Goal: Task Accomplishment & Management: Complete application form

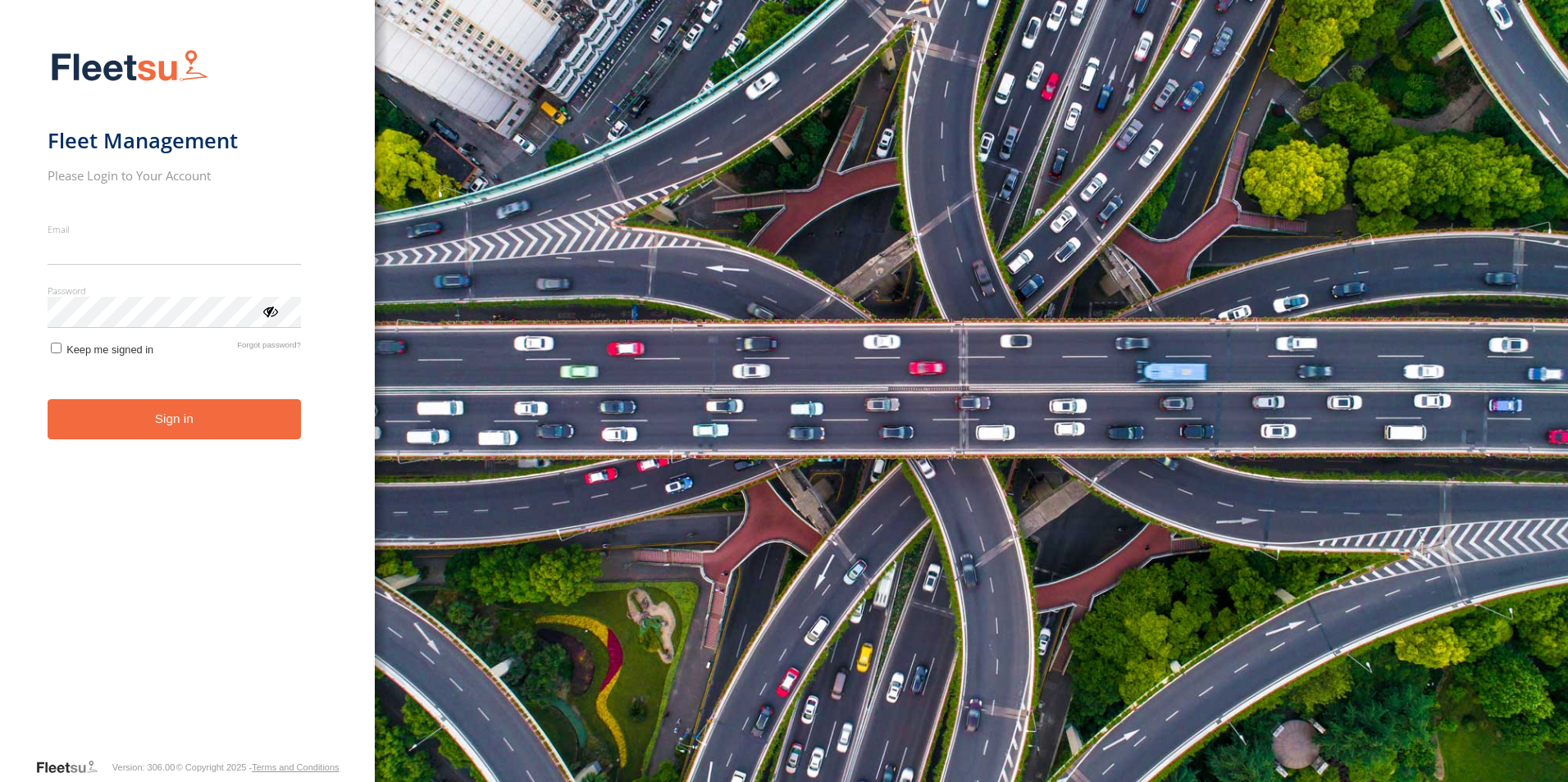
click at [93, 248] on input "Email" at bounding box center [174, 250] width 253 height 30
type input "**********"
click at [272, 315] on div "ViewPassword" at bounding box center [270, 310] width 16 height 16
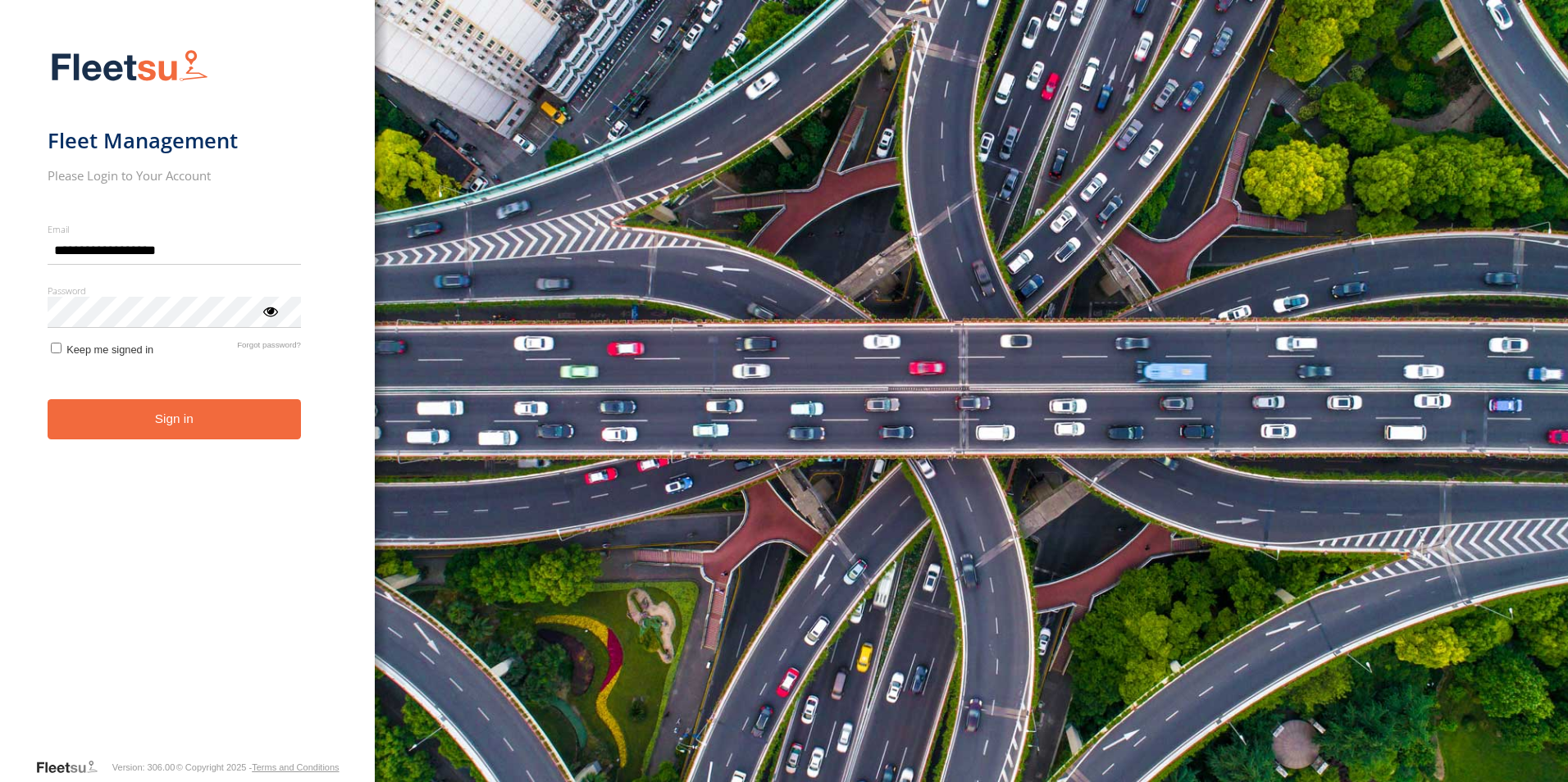
click at [181, 430] on button "Sign in" at bounding box center [174, 419] width 253 height 40
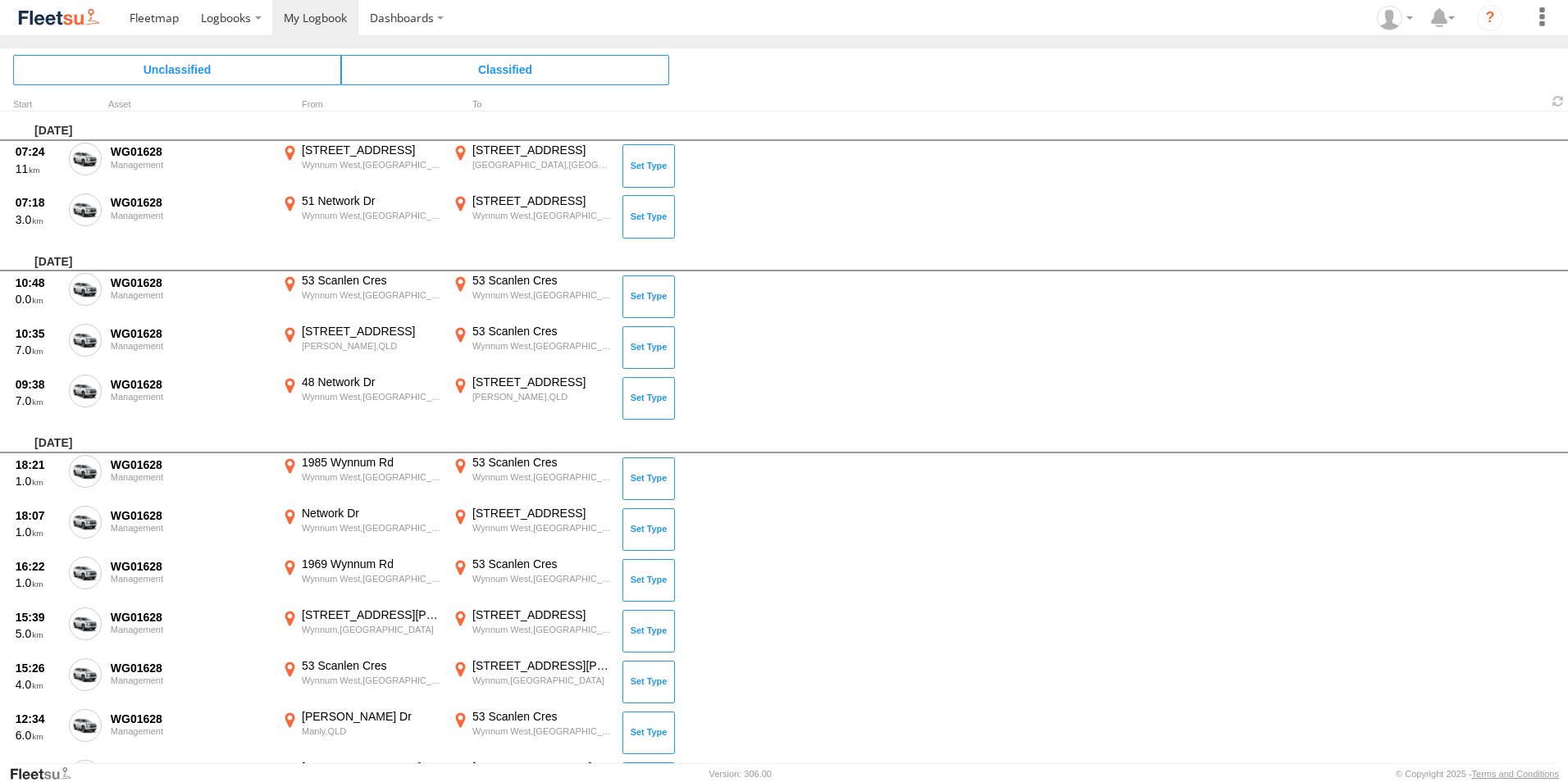
click at [0, 0] on span at bounding box center [0, 0] width 0 height 0
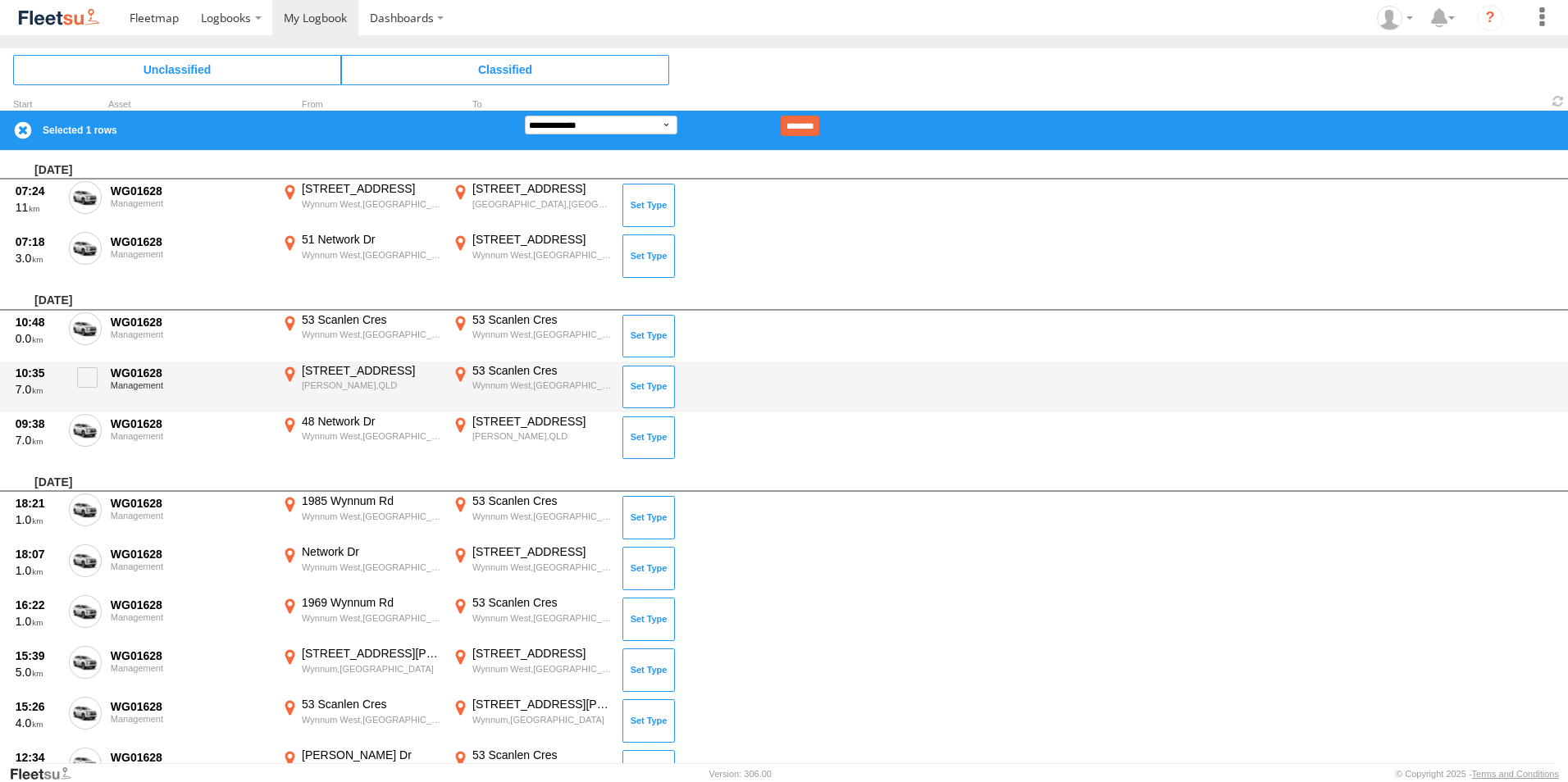
drag, startPoint x: 83, startPoint y: 339, endPoint x: 79, endPoint y: 366, distance: 27.3
click at [82, 341] on label at bounding box center [85, 331] width 33 height 38
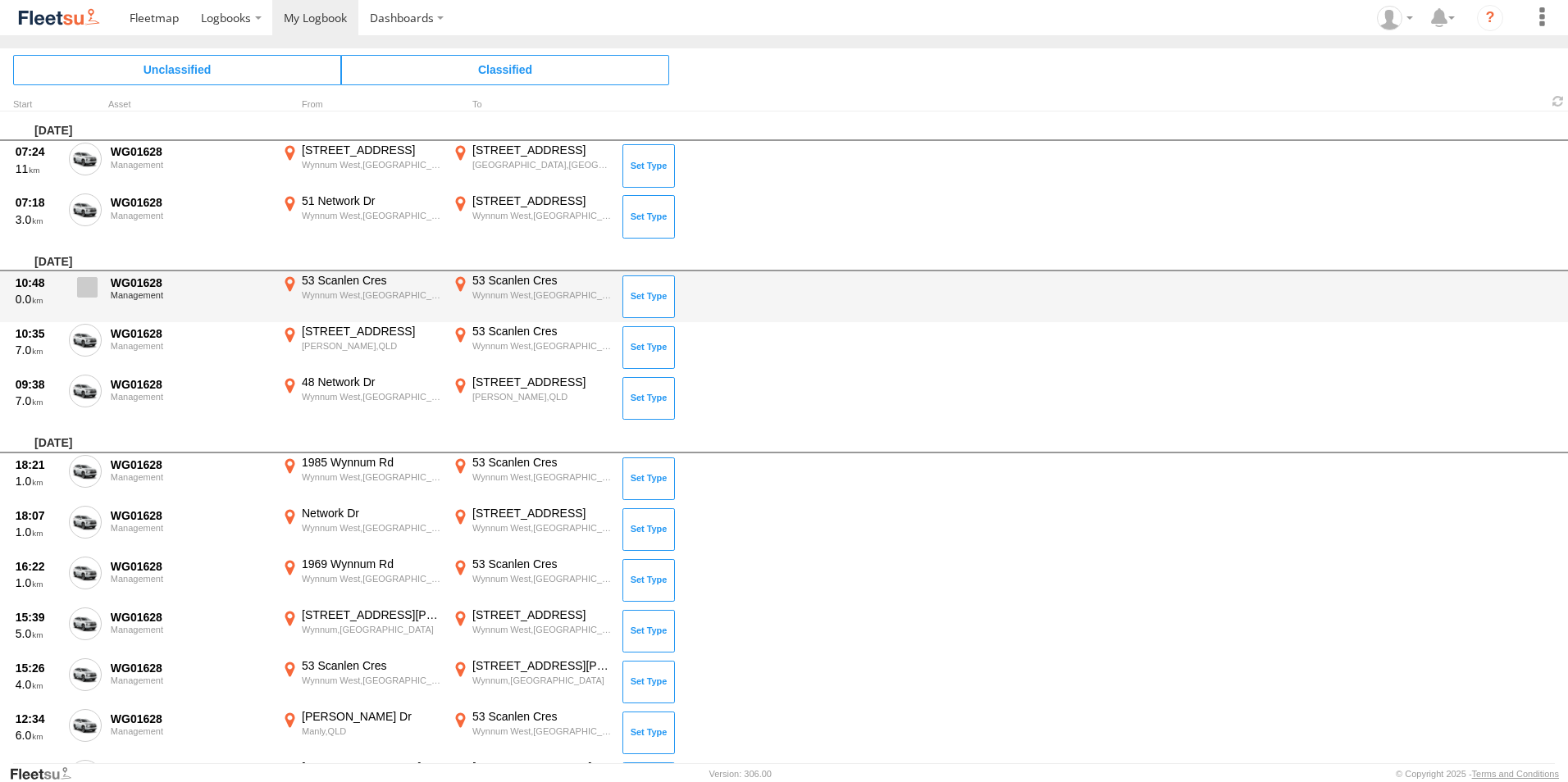
click at [88, 298] on label at bounding box center [85, 292] width 33 height 38
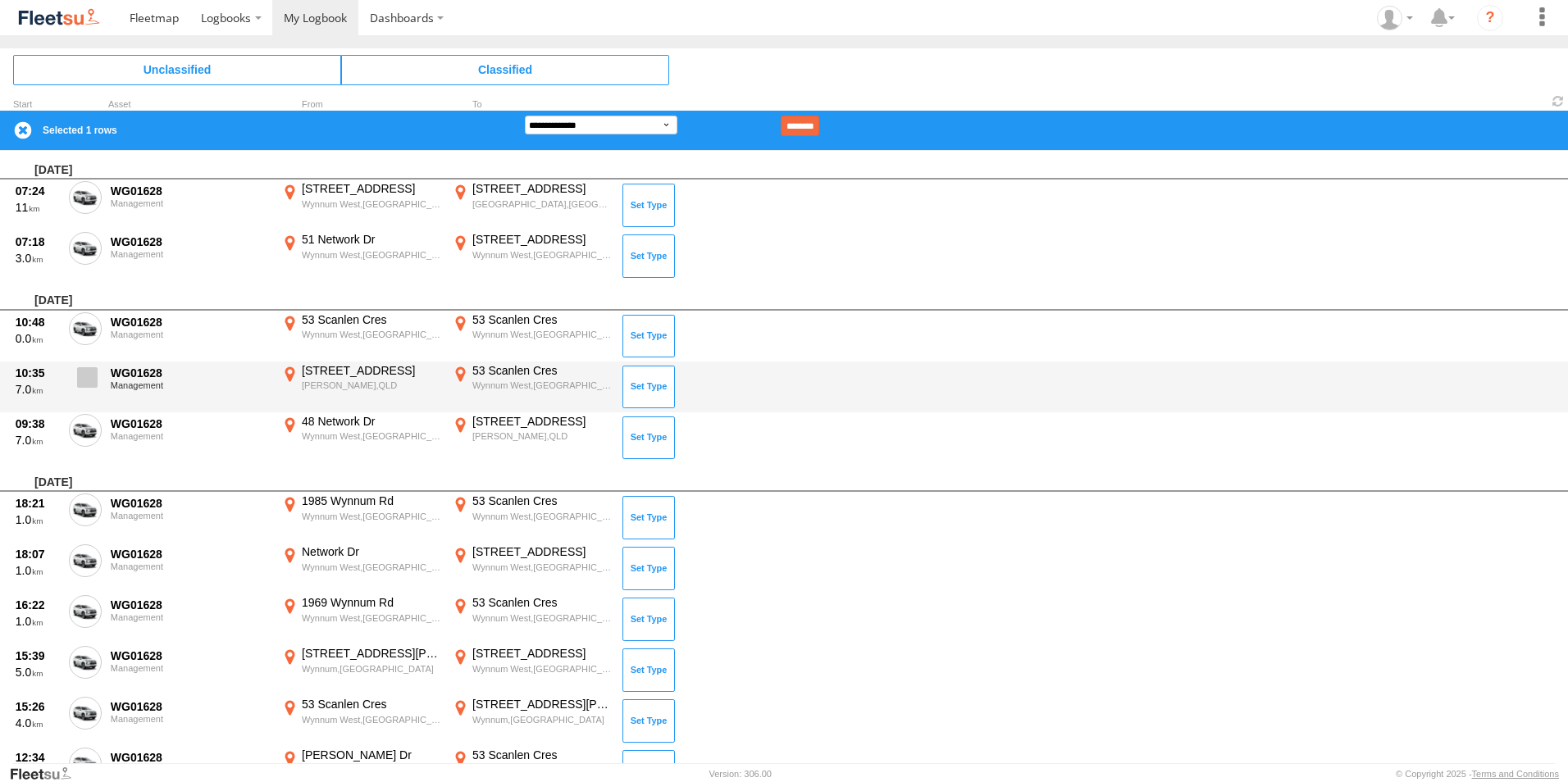
click at [90, 377] on span at bounding box center [87, 377] width 21 height 21
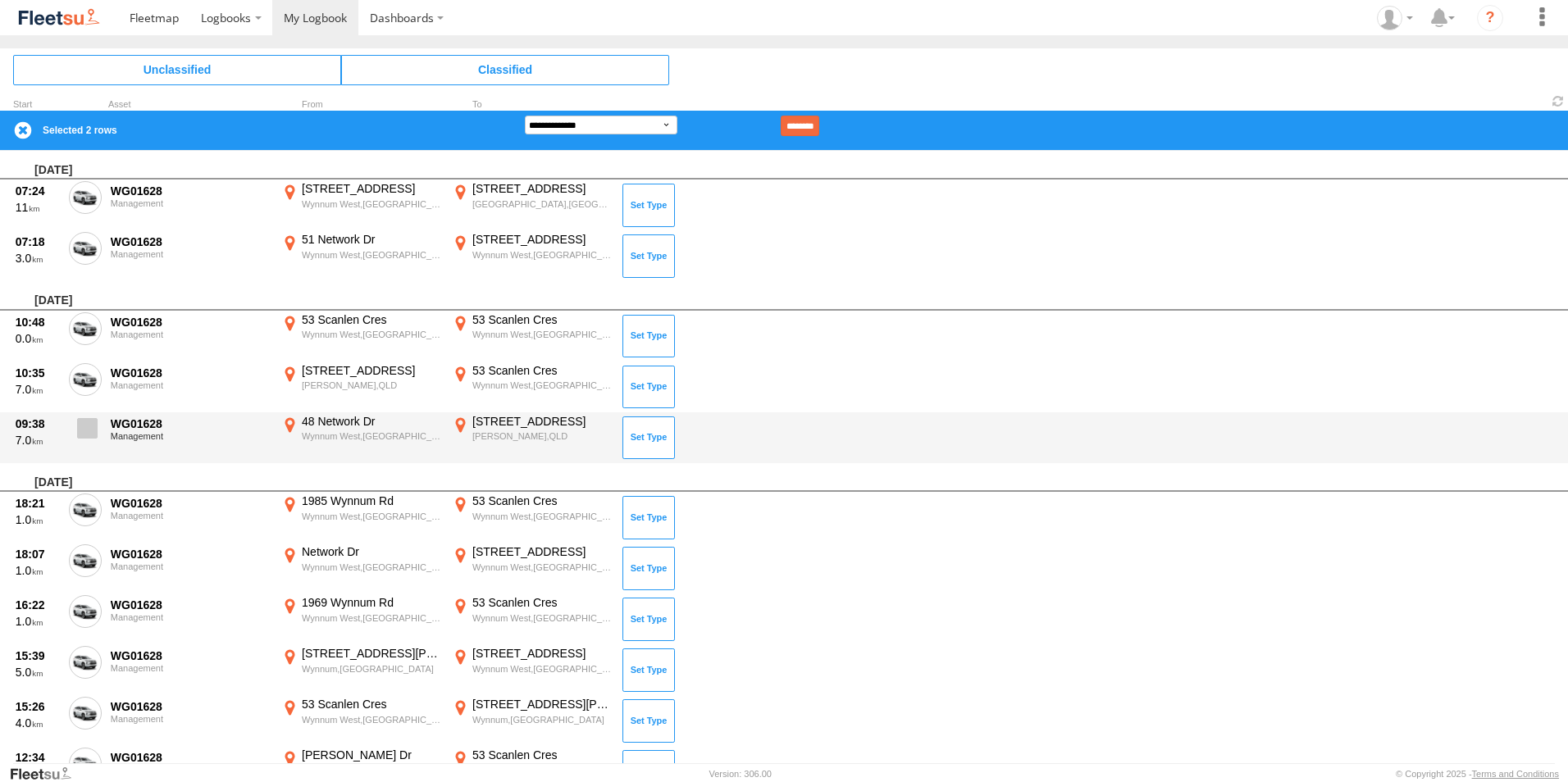
drag, startPoint x: 83, startPoint y: 428, endPoint x: 85, endPoint y: 451, distance: 23.1
click at [85, 430] on span at bounding box center [87, 428] width 21 height 21
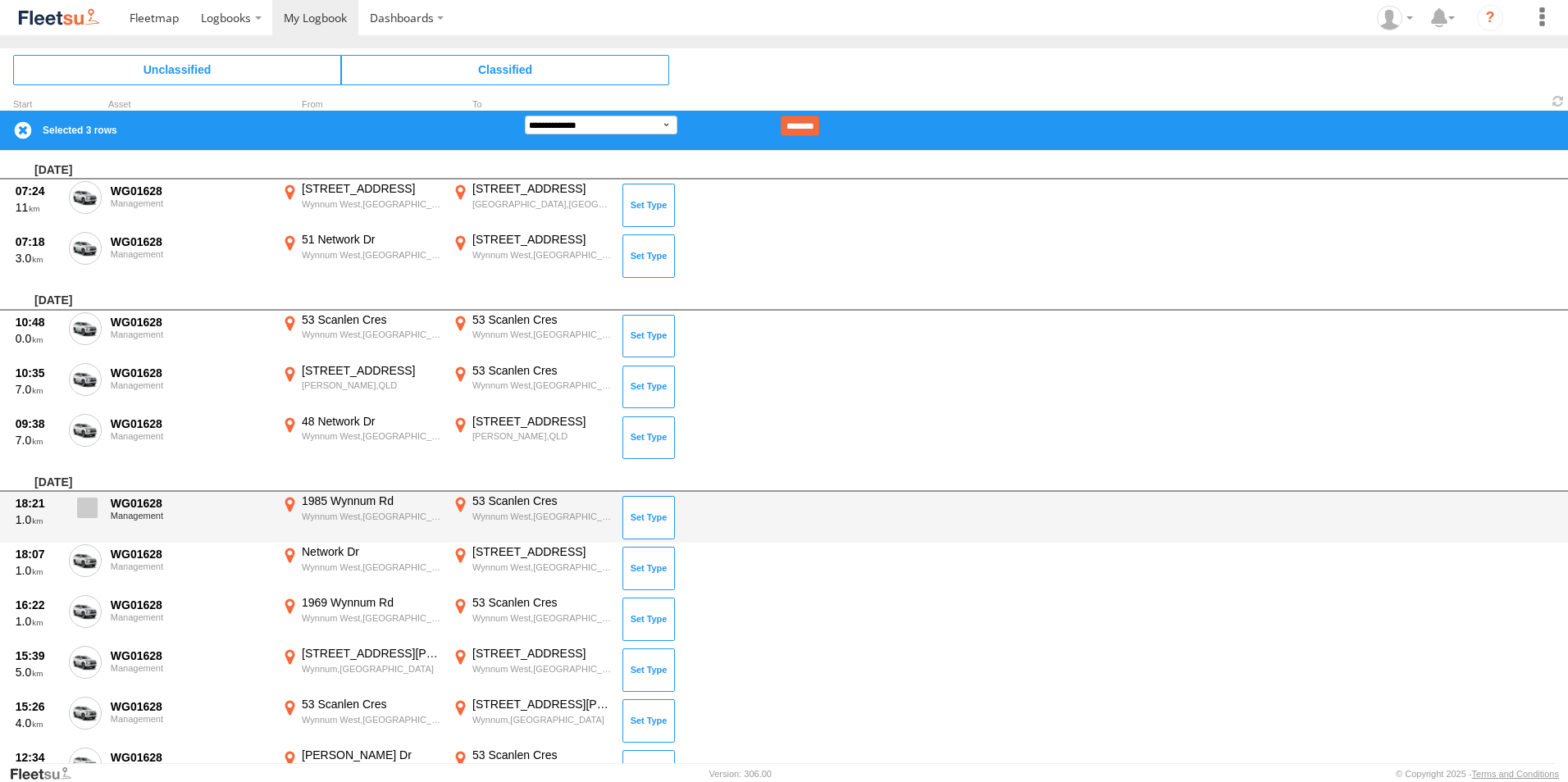
click at [83, 513] on span at bounding box center [87, 508] width 21 height 21
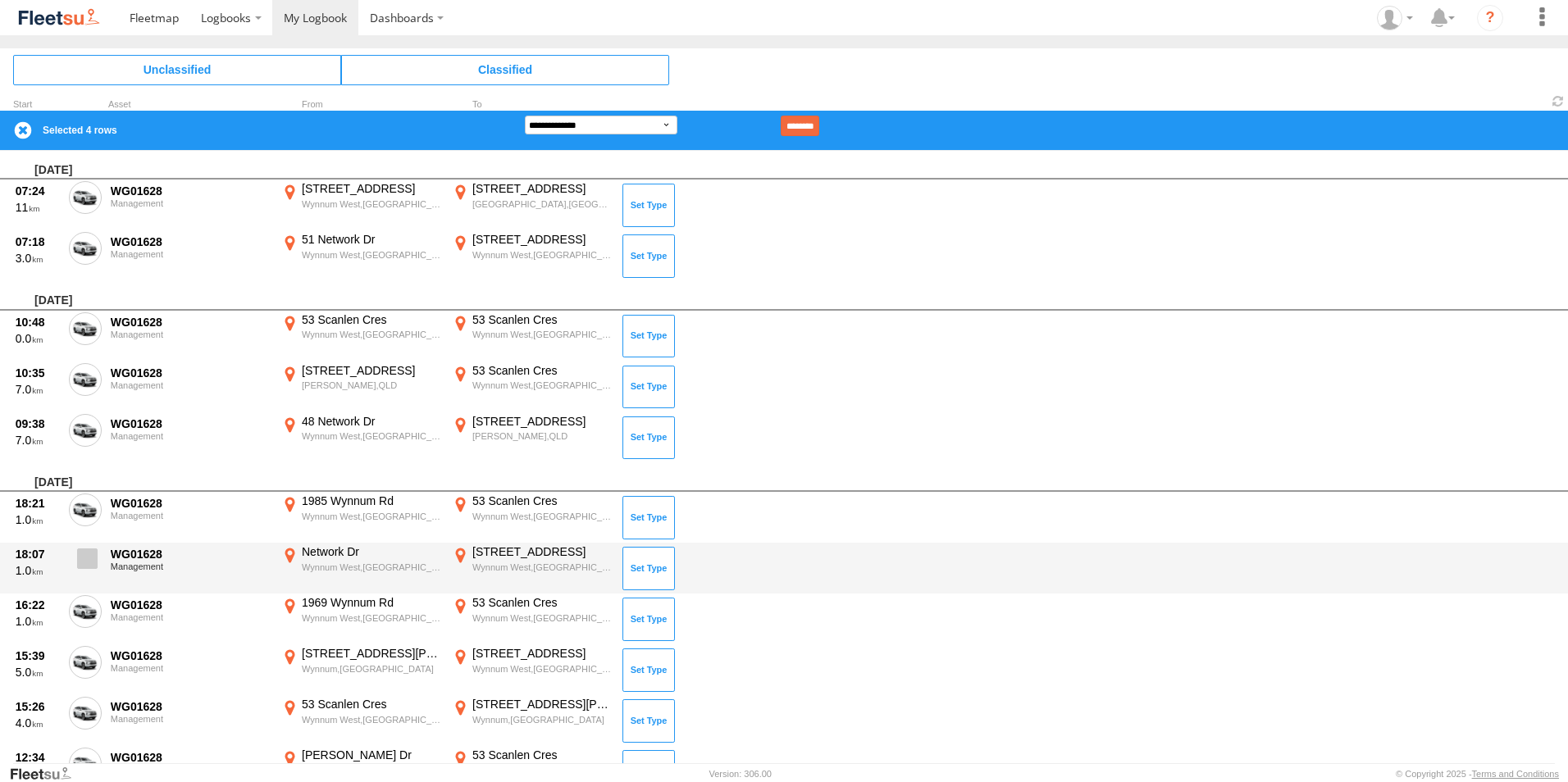
click at [79, 573] on label at bounding box center [85, 563] width 33 height 38
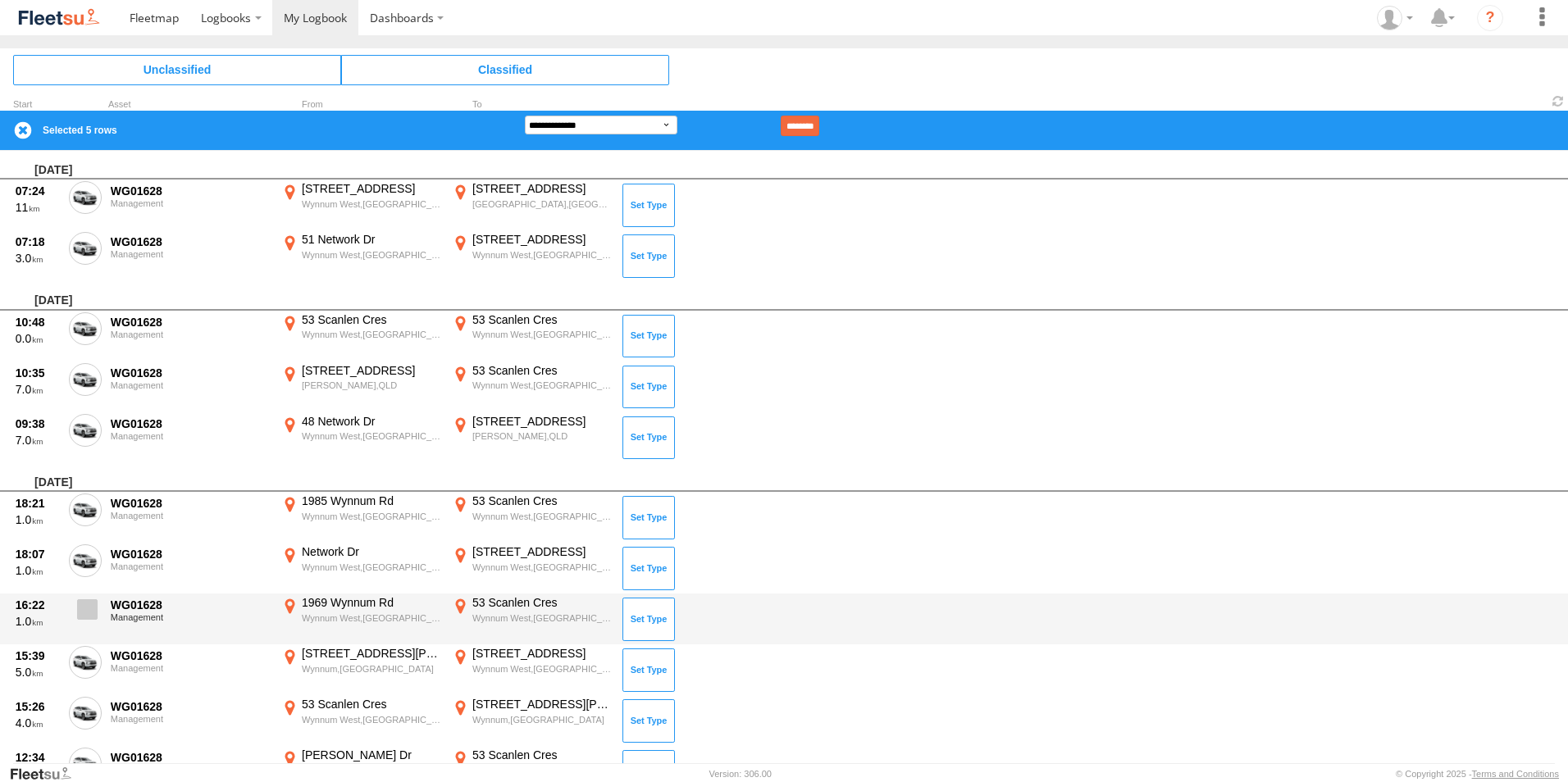
click at [82, 616] on span at bounding box center [87, 609] width 21 height 21
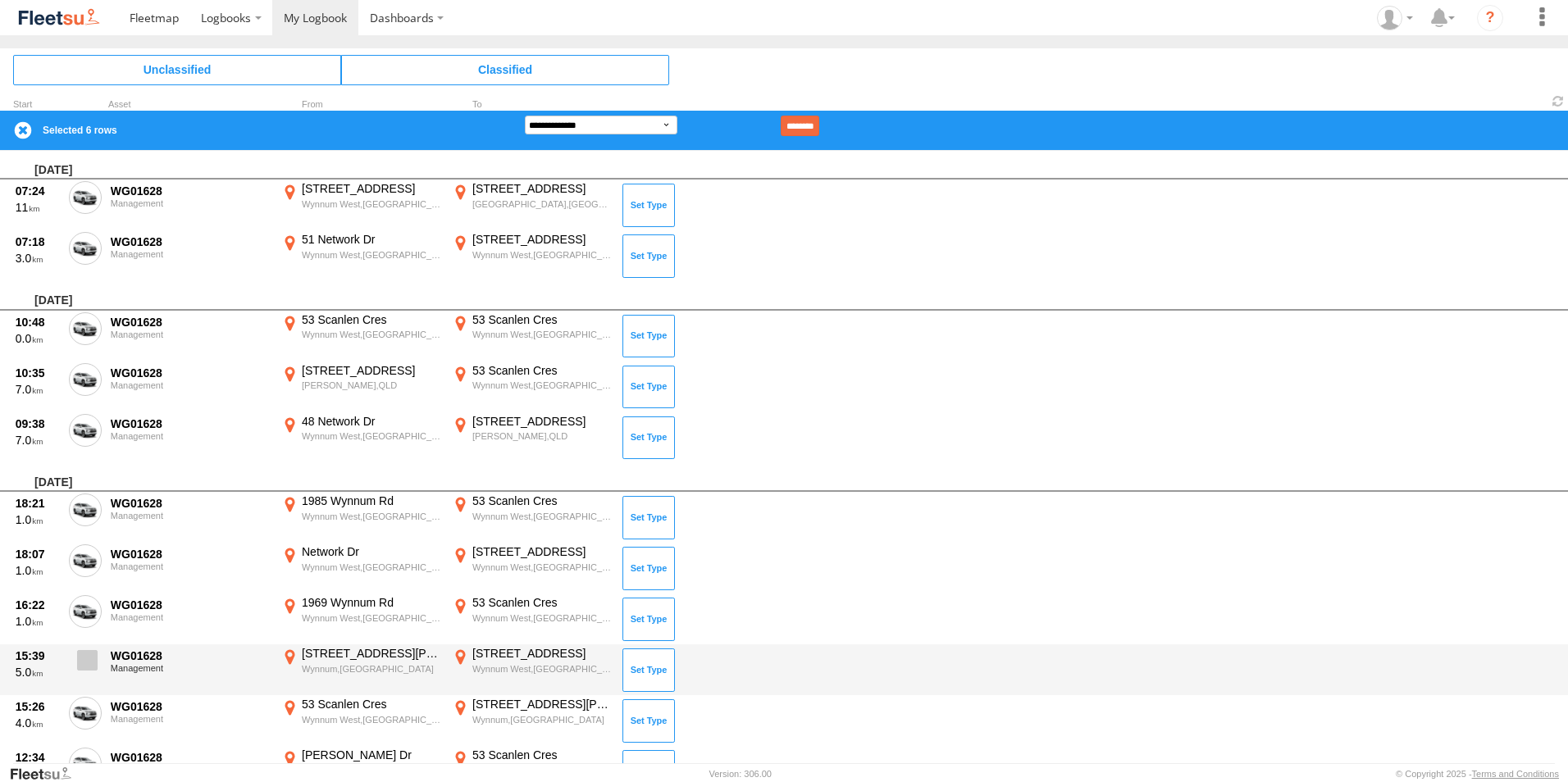
click at [95, 671] on label at bounding box center [85, 665] width 33 height 38
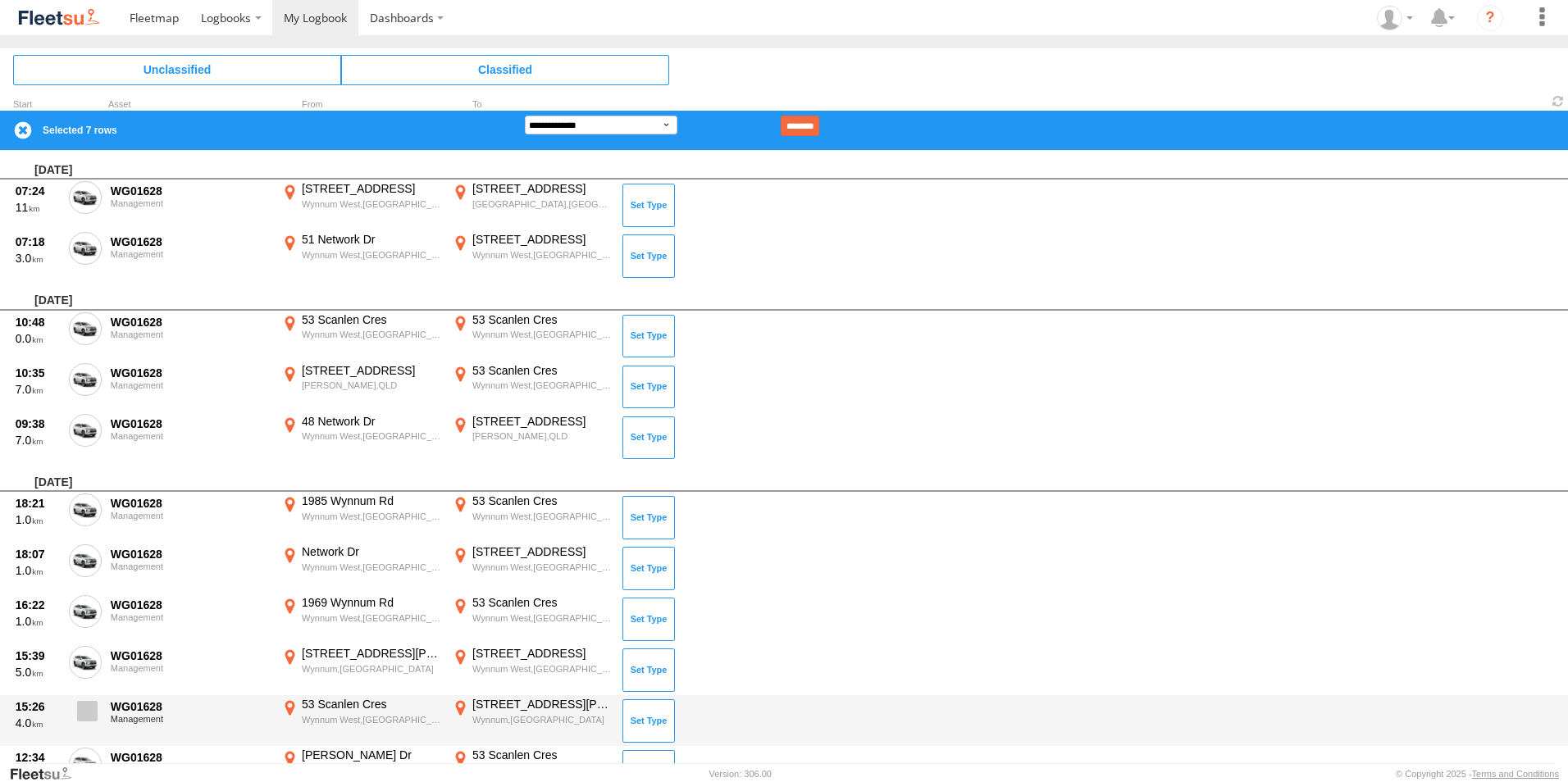
click at [90, 713] on span at bounding box center [87, 711] width 21 height 21
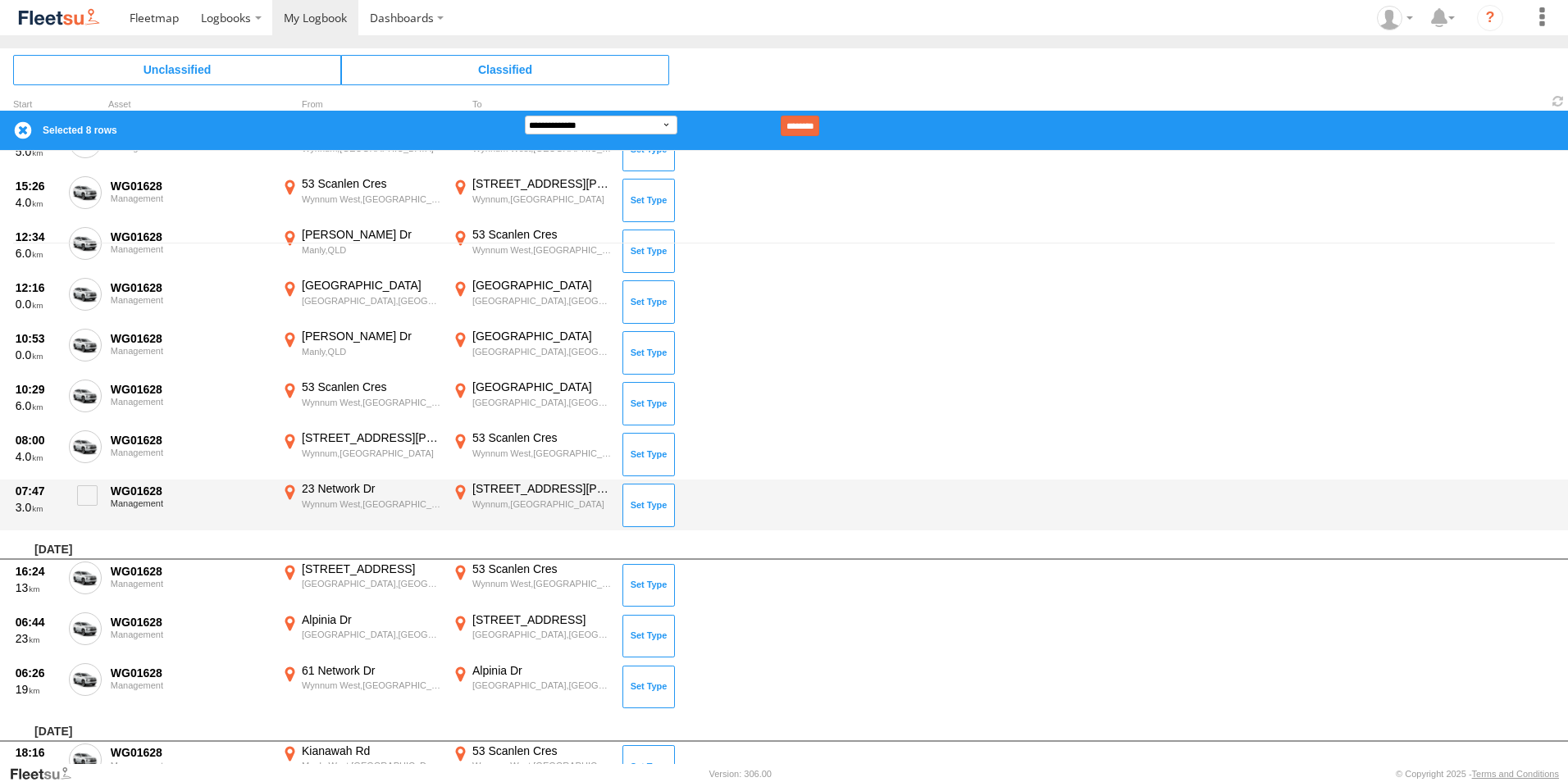
scroll to position [573, 0]
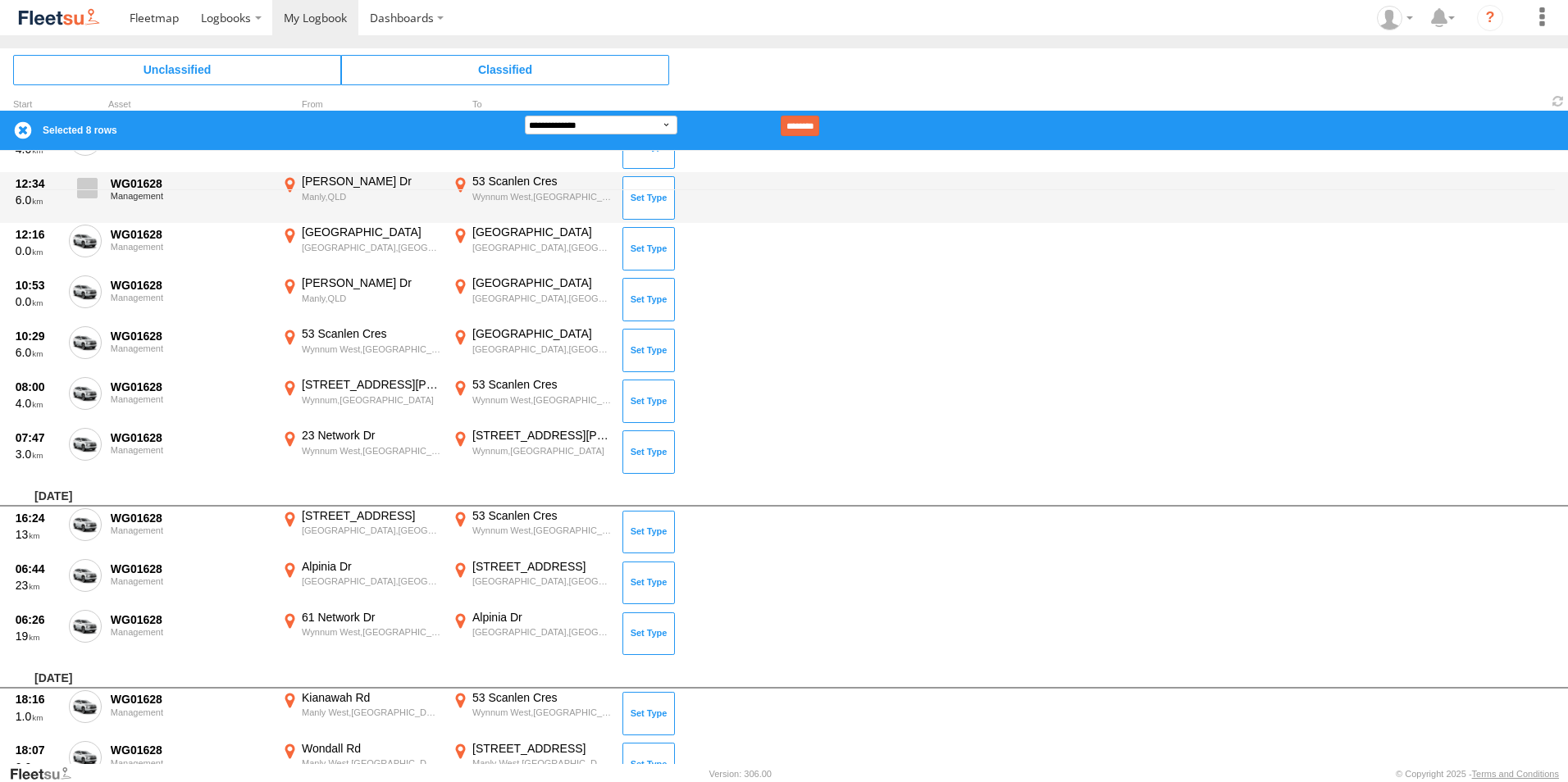
click at [92, 197] on span at bounding box center [87, 188] width 21 height 21
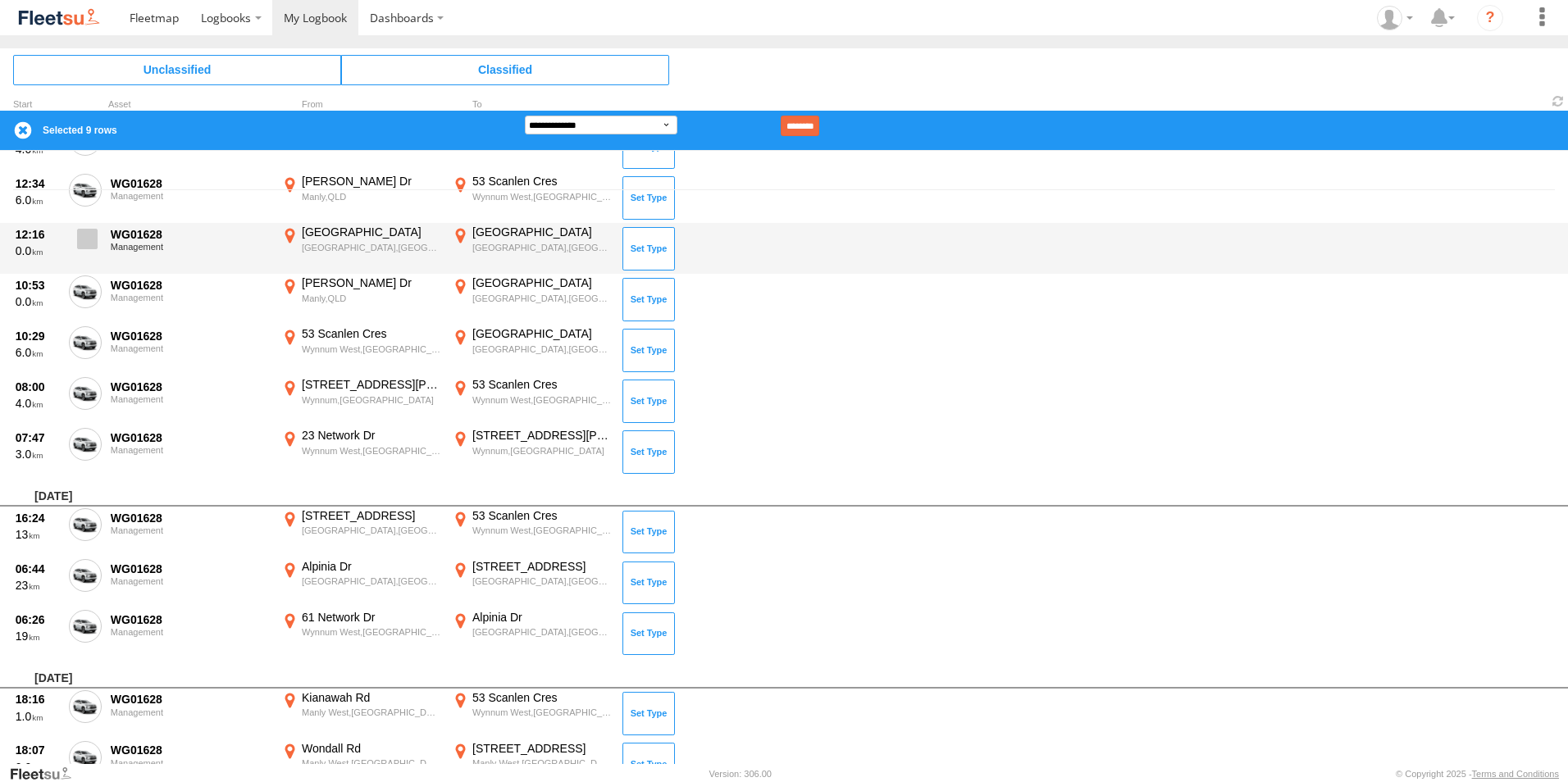
click at [84, 258] on label at bounding box center [85, 243] width 33 height 38
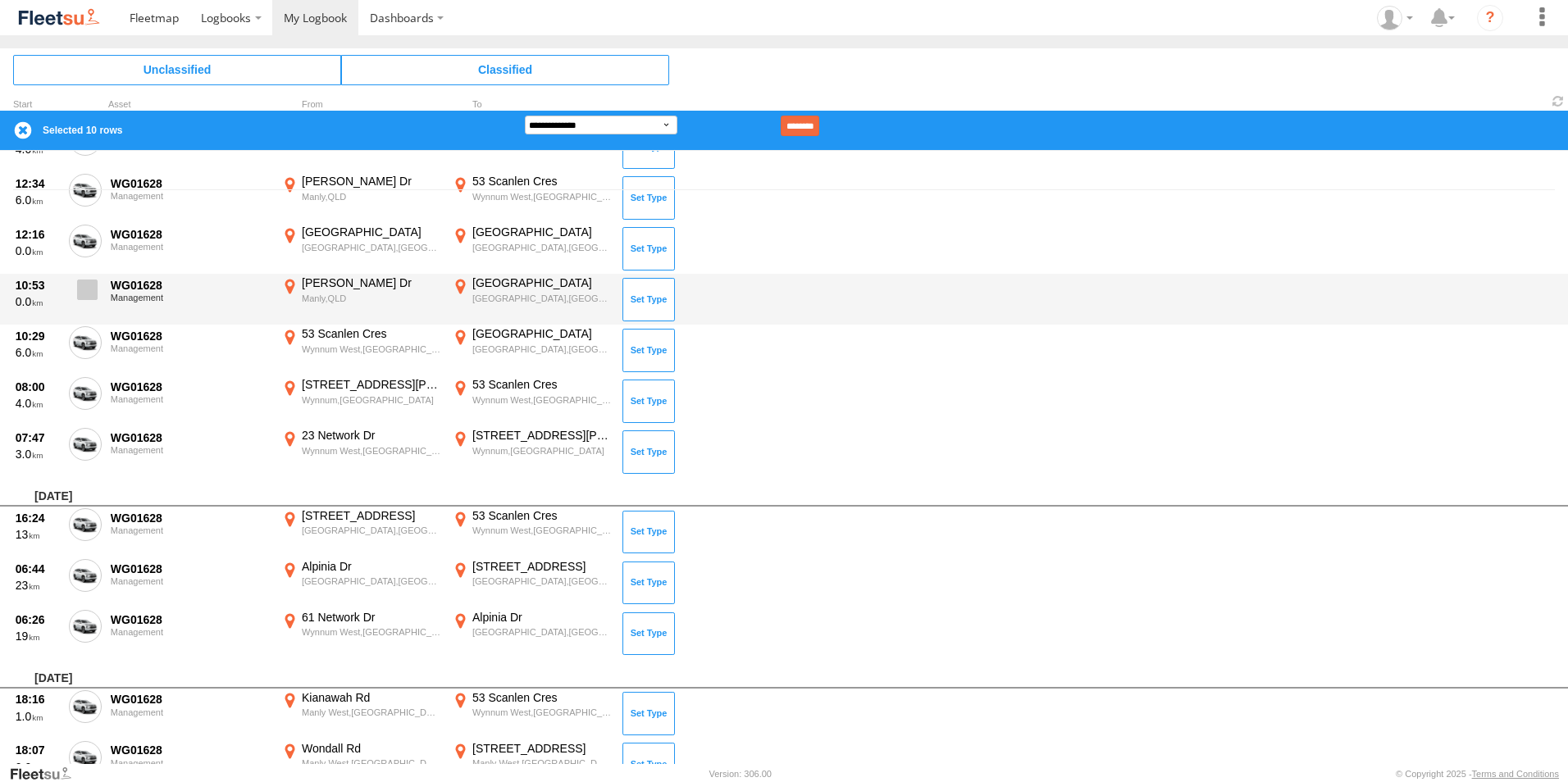
click at [86, 286] on span at bounding box center [87, 289] width 21 height 21
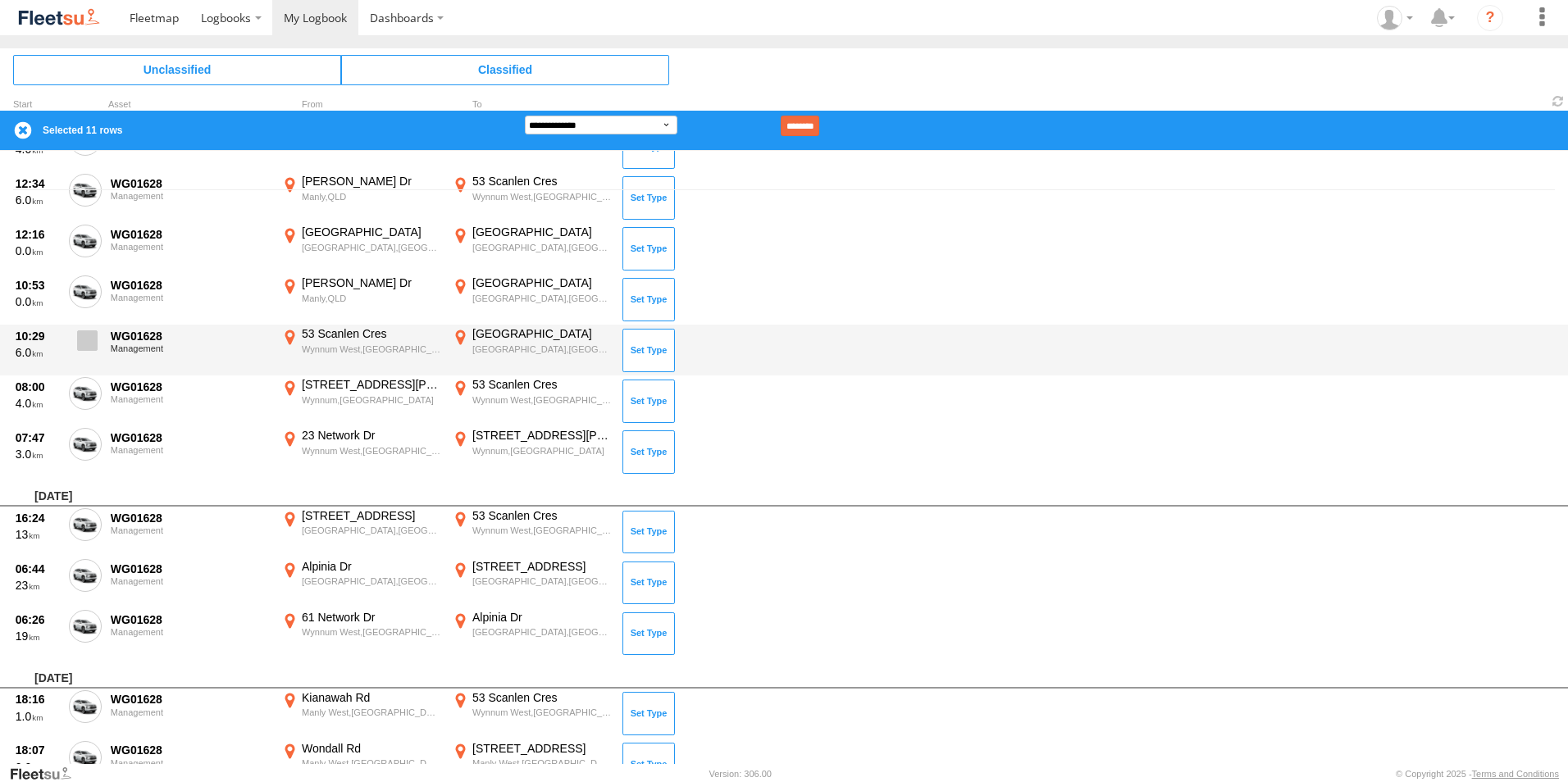
click at [83, 343] on span at bounding box center [87, 340] width 21 height 21
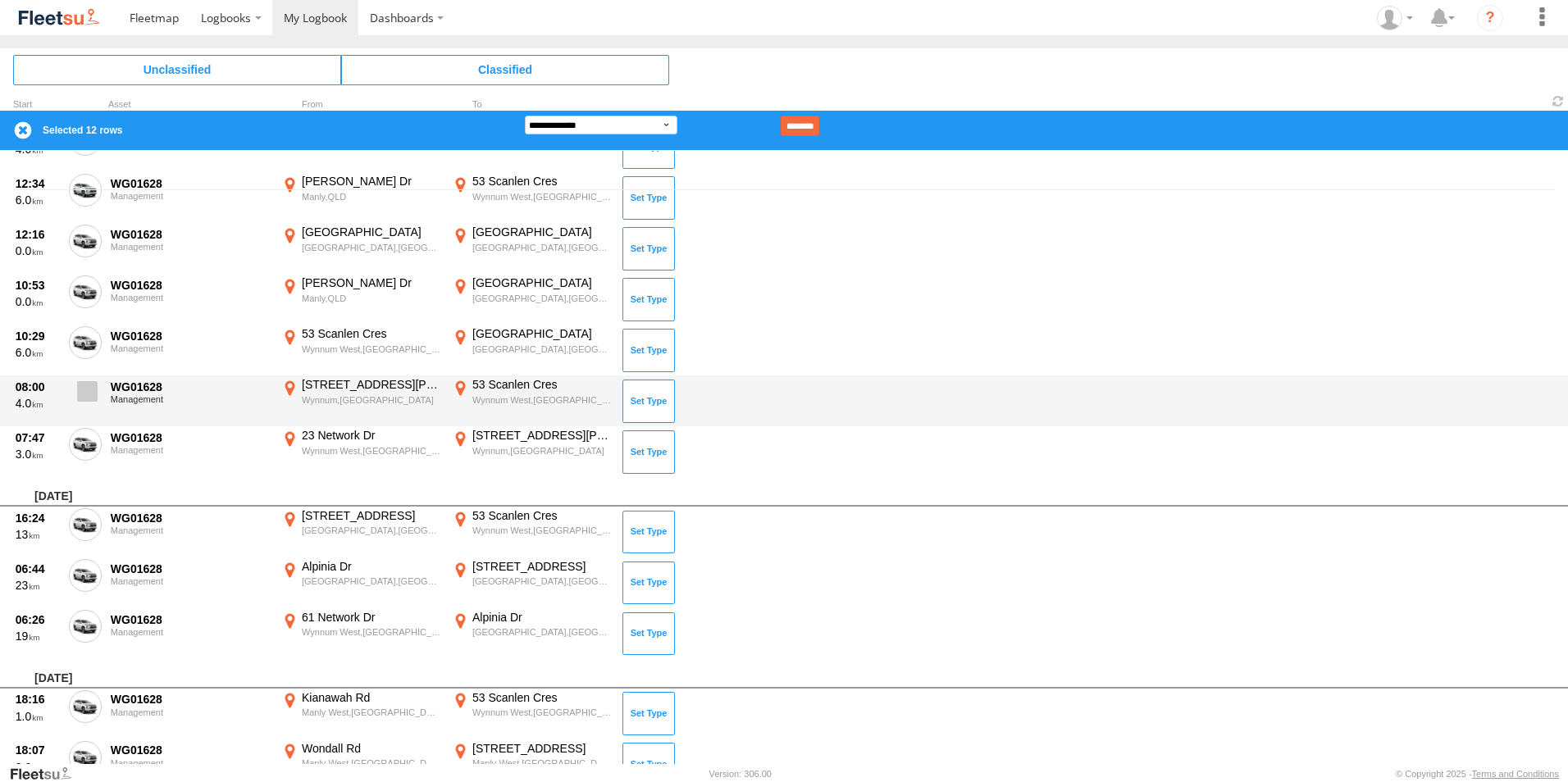
click at [82, 396] on span at bounding box center [87, 391] width 21 height 21
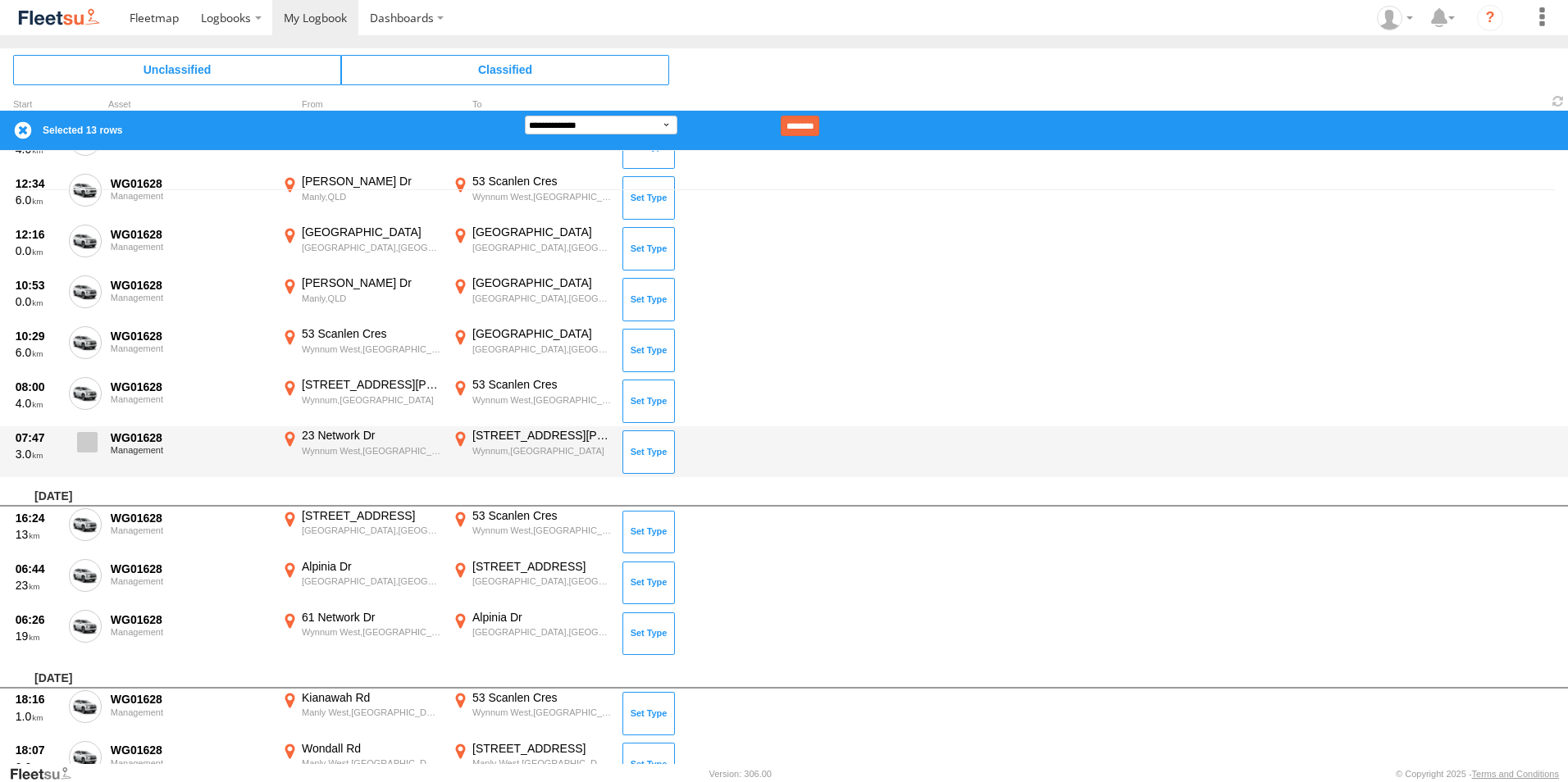
click at [88, 448] on span at bounding box center [87, 442] width 21 height 21
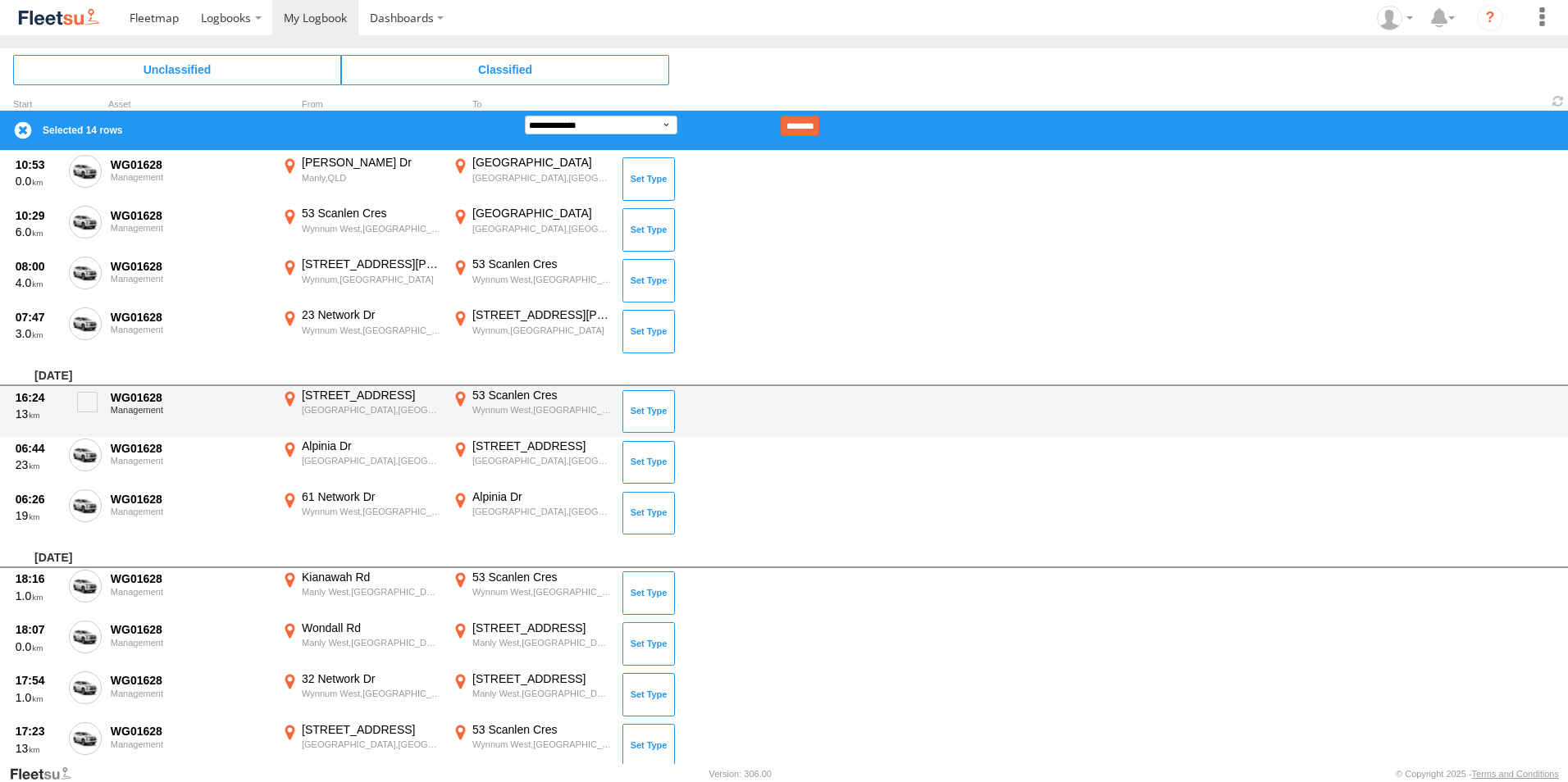
scroll to position [728, 0]
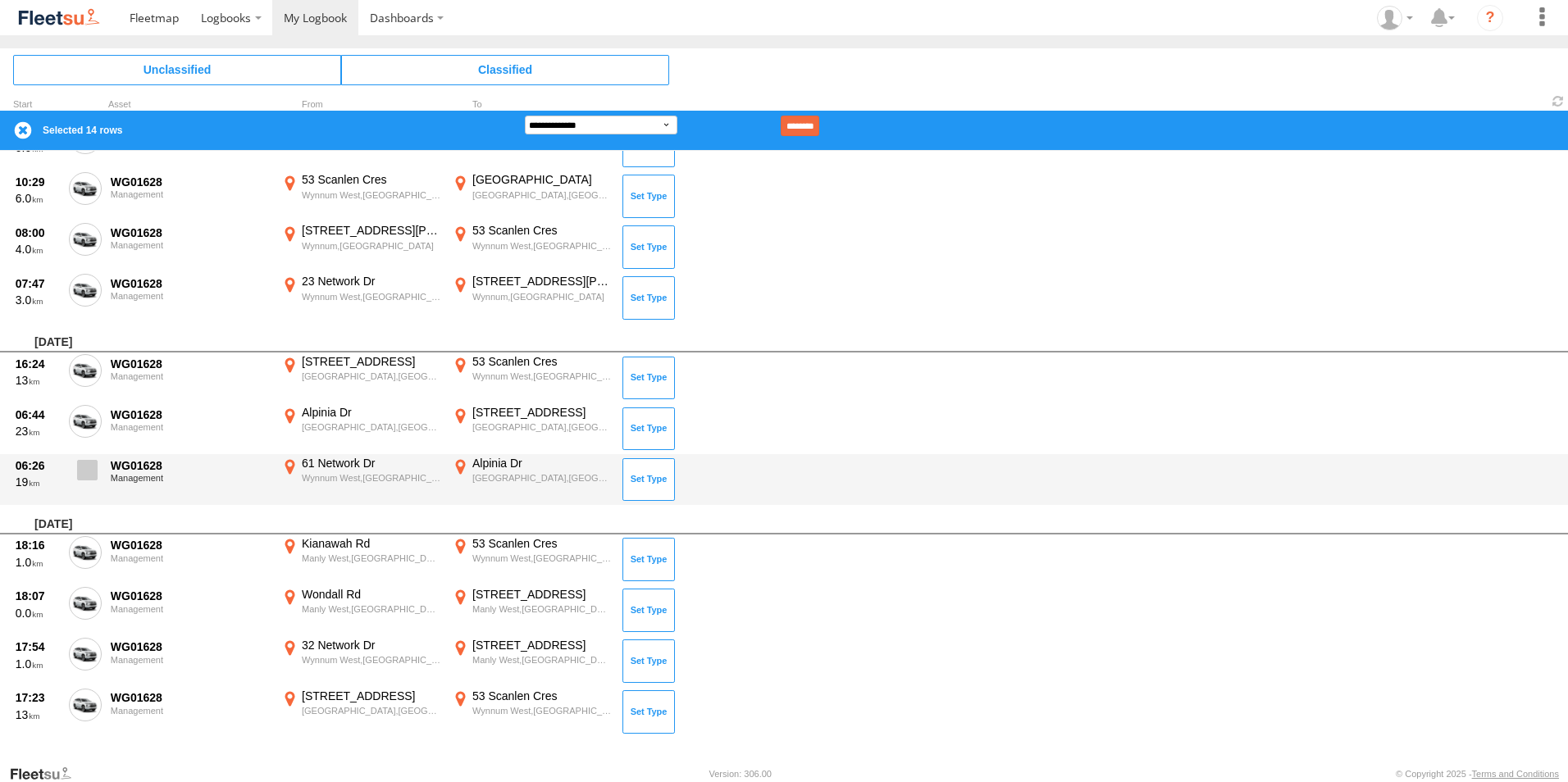
click at [84, 473] on span at bounding box center [87, 470] width 21 height 21
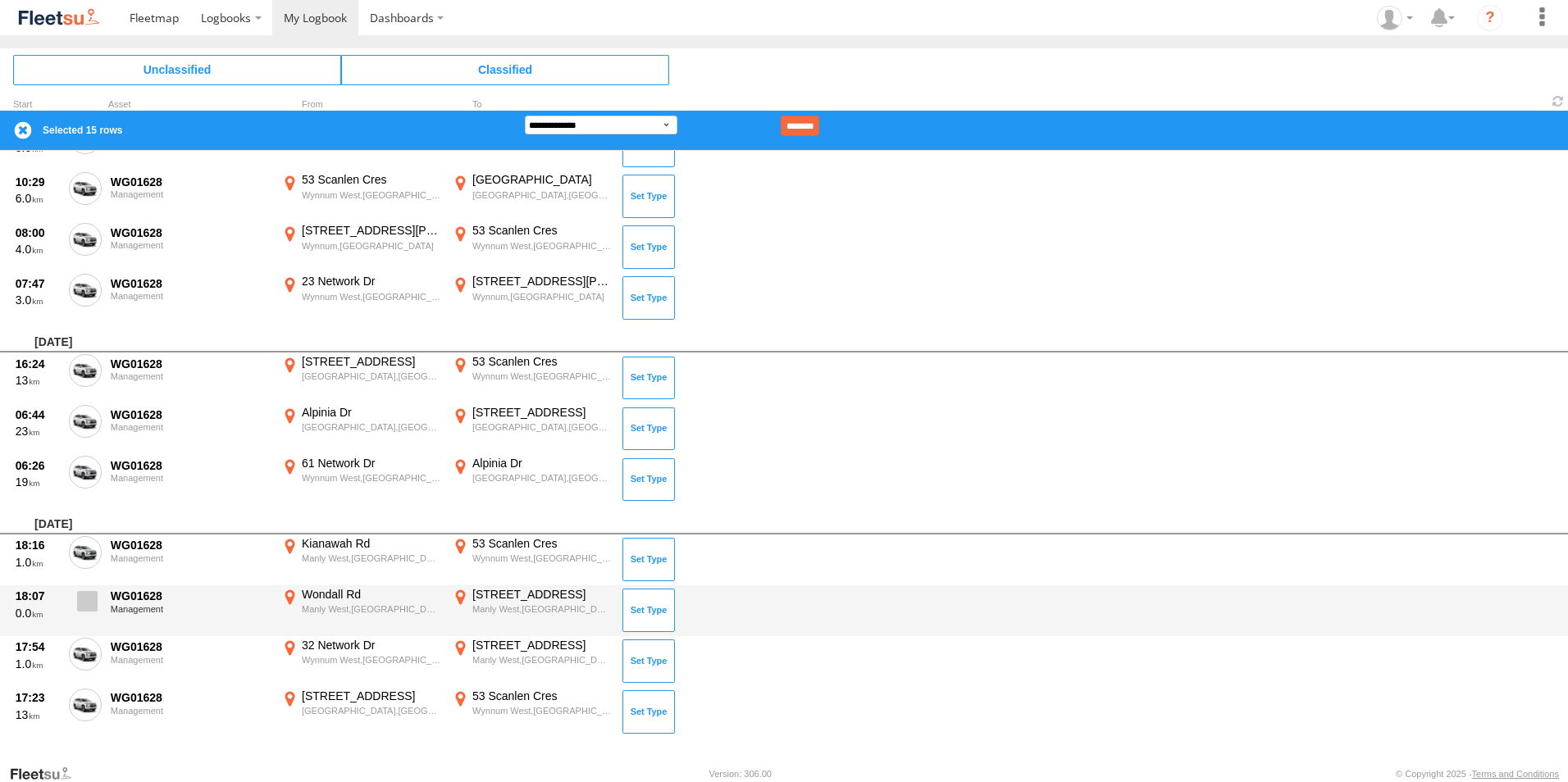
click at [90, 596] on span at bounding box center [87, 600] width 21 height 21
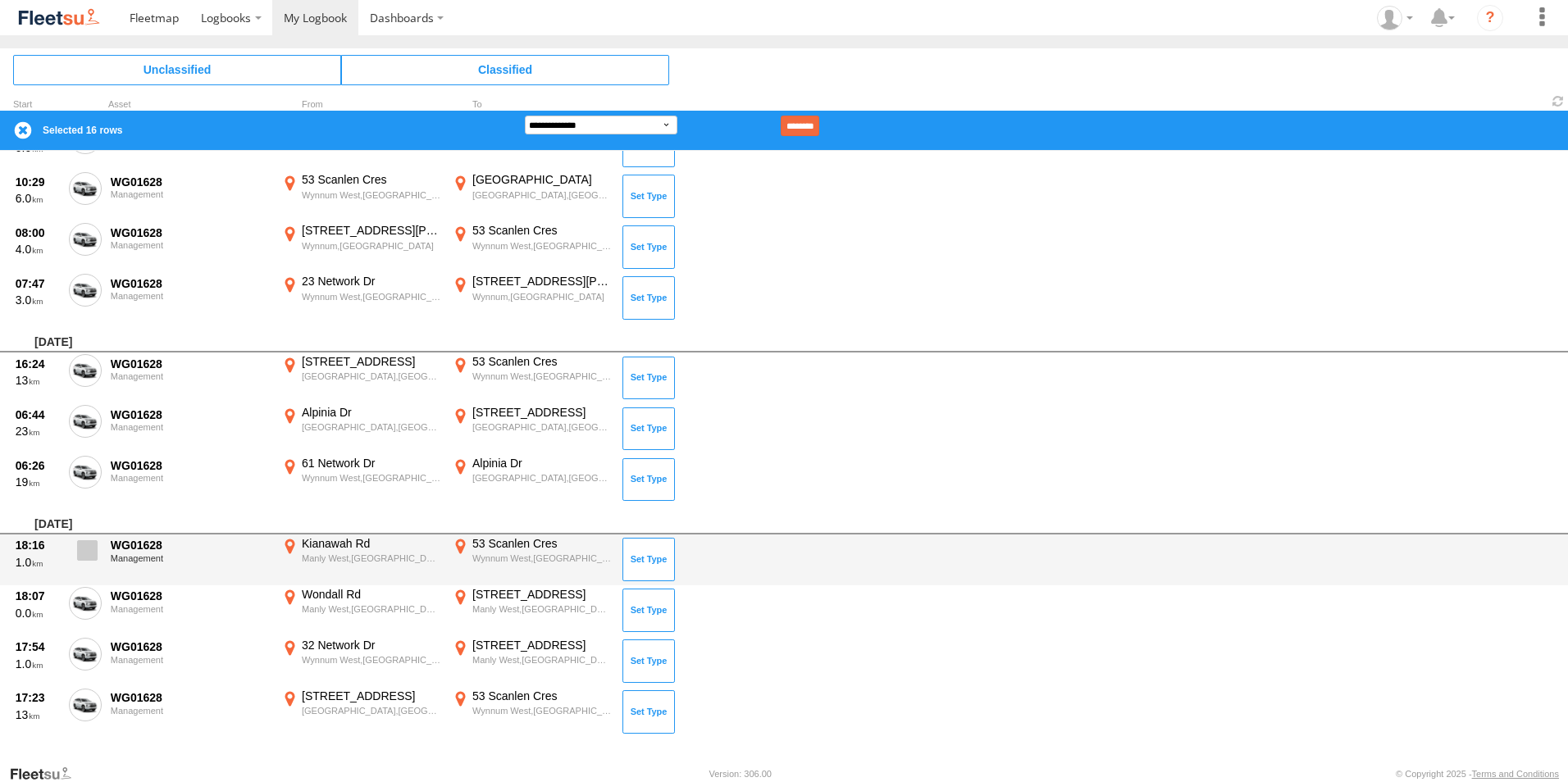
click at [88, 548] on span at bounding box center [87, 550] width 21 height 21
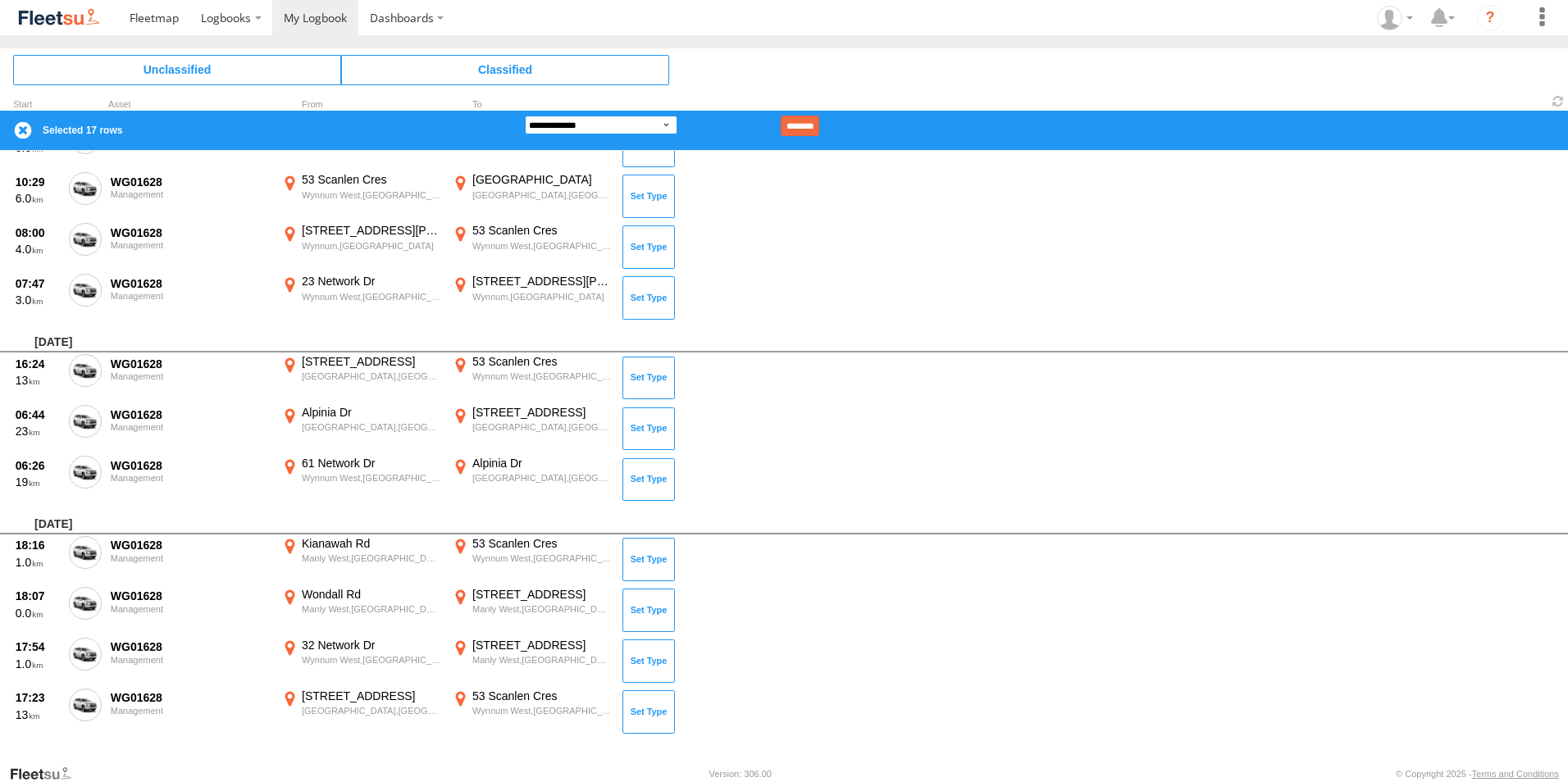
click at [549, 125] on select "**********" at bounding box center [602, 125] width 153 height 19
click at [525, 116] on select "**********" at bounding box center [602, 125] width 153 height 19
click at [819, 126] on input "********" at bounding box center [800, 126] width 39 height 21
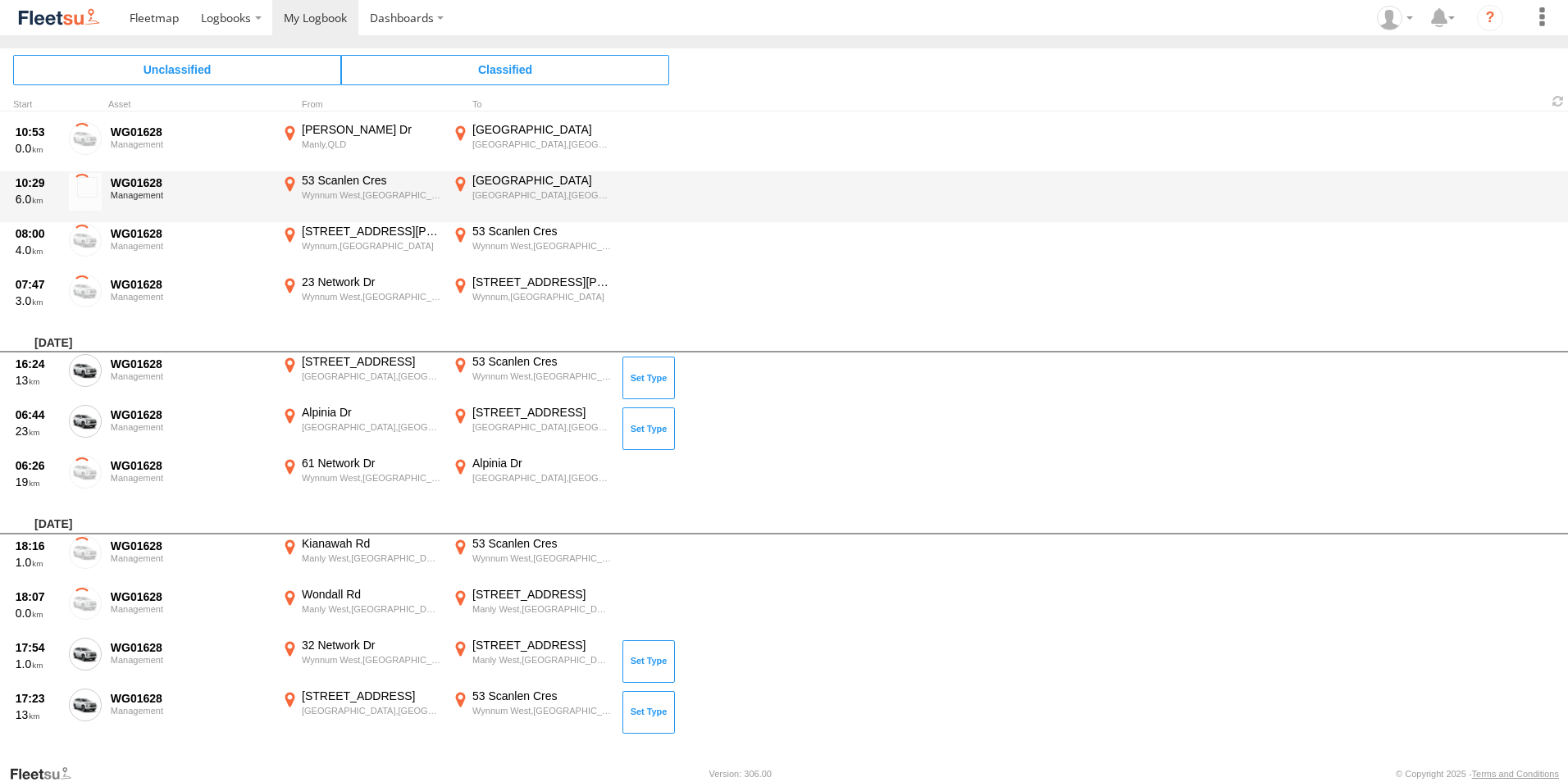
scroll to position [688, 0]
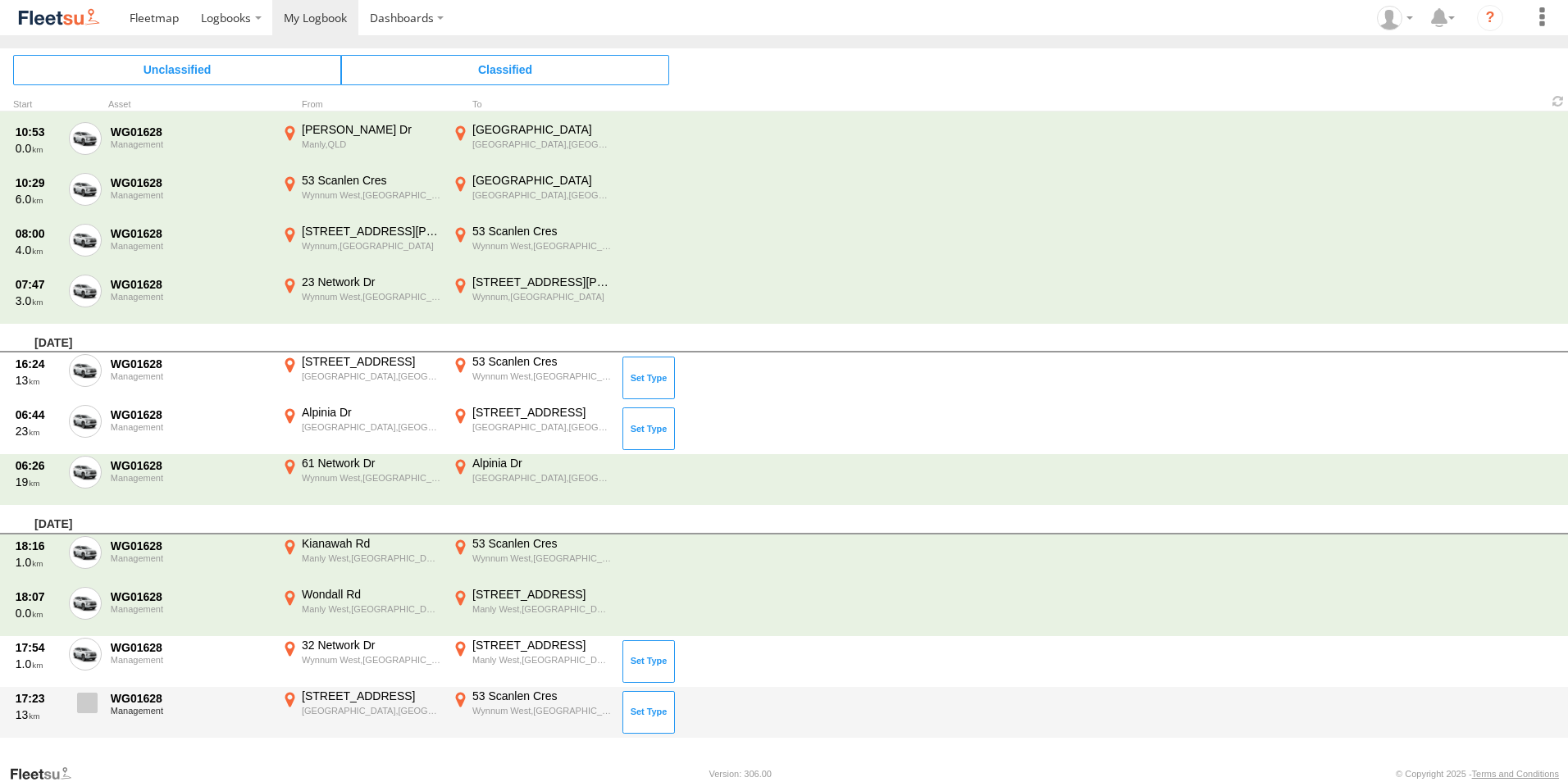
click at [85, 709] on span at bounding box center [87, 702] width 21 height 21
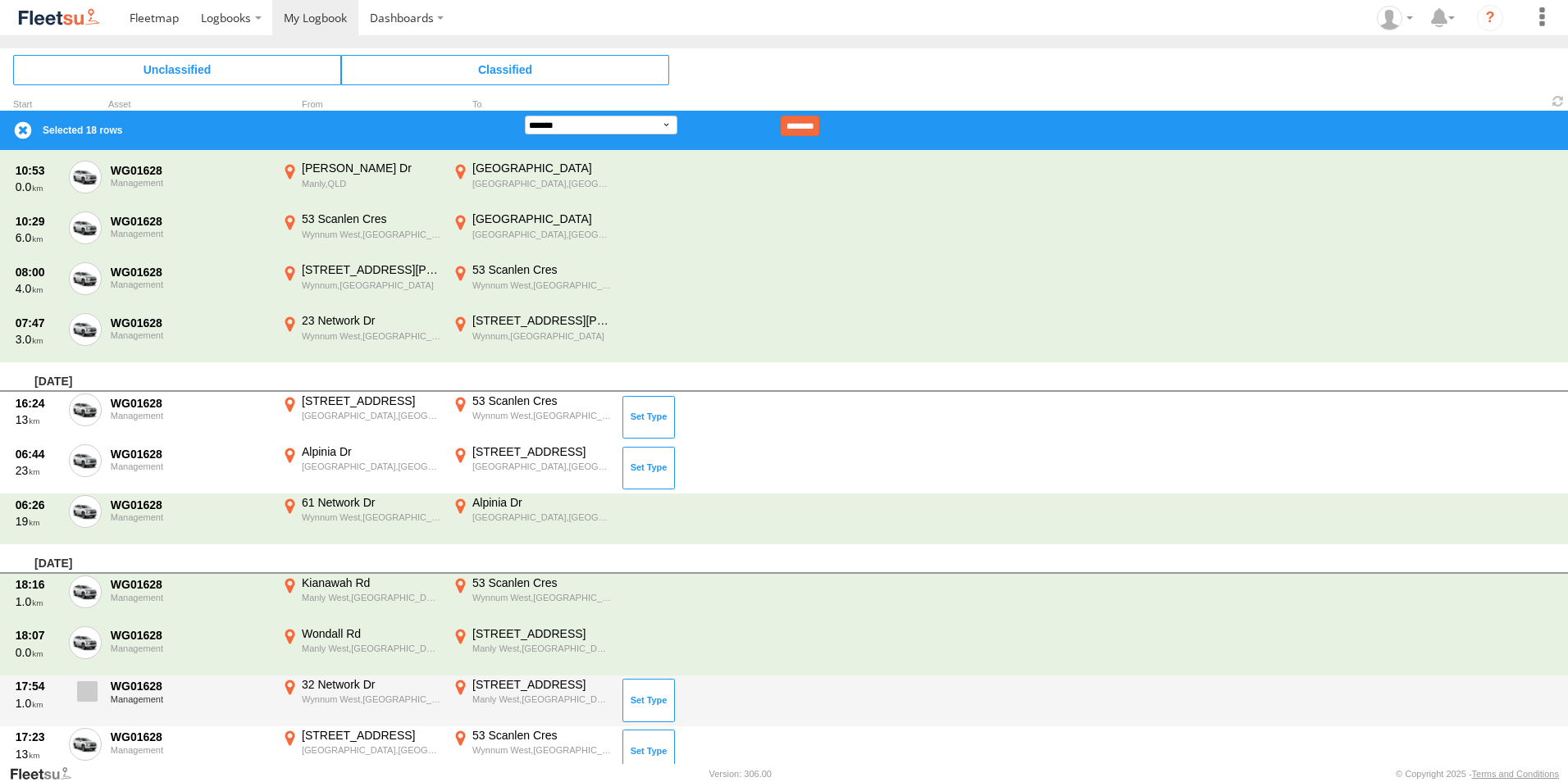
click at [90, 695] on span at bounding box center [87, 691] width 21 height 21
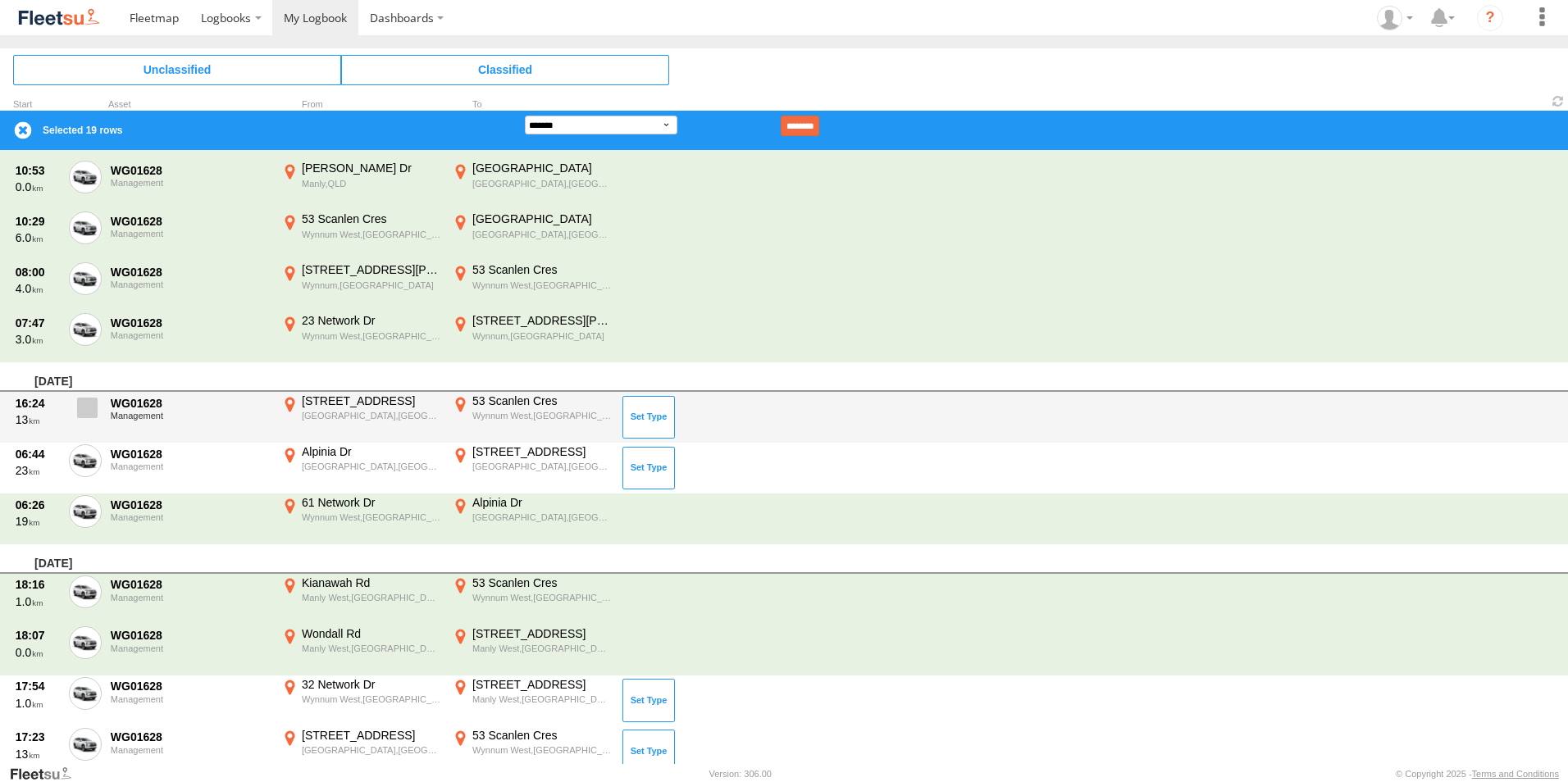
drag, startPoint x: 90, startPoint y: 451, endPoint x: 94, endPoint y: 426, distance: 25.3
click at [0, 0] on span at bounding box center [0, 0] width 0 height 0
click at [92, 412] on span at bounding box center [87, 407] width 21 height 21
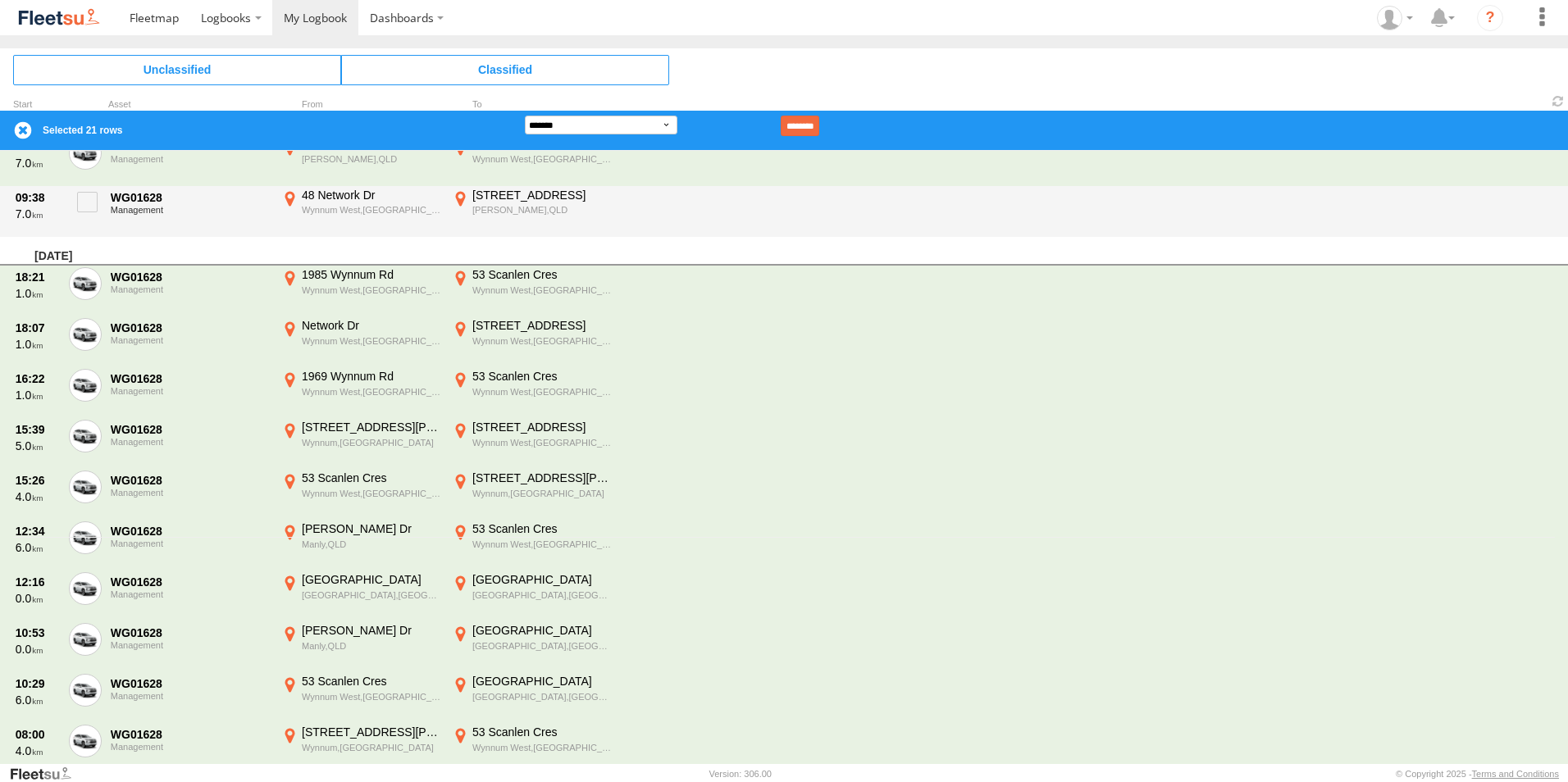
scroll to position [0, 0]
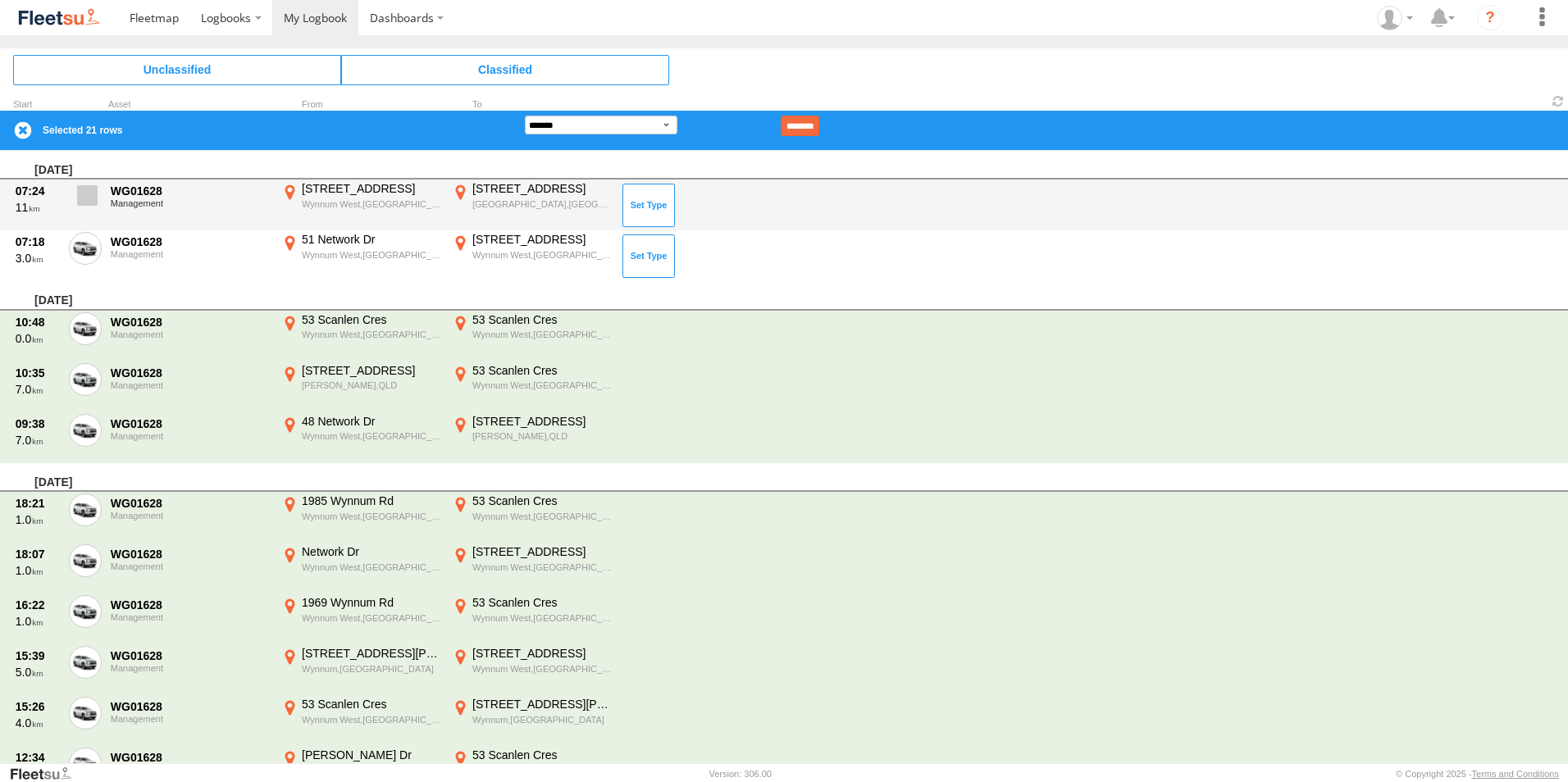
click at [93, 200] on span at bounding box center [87, 195] width 21 height 21
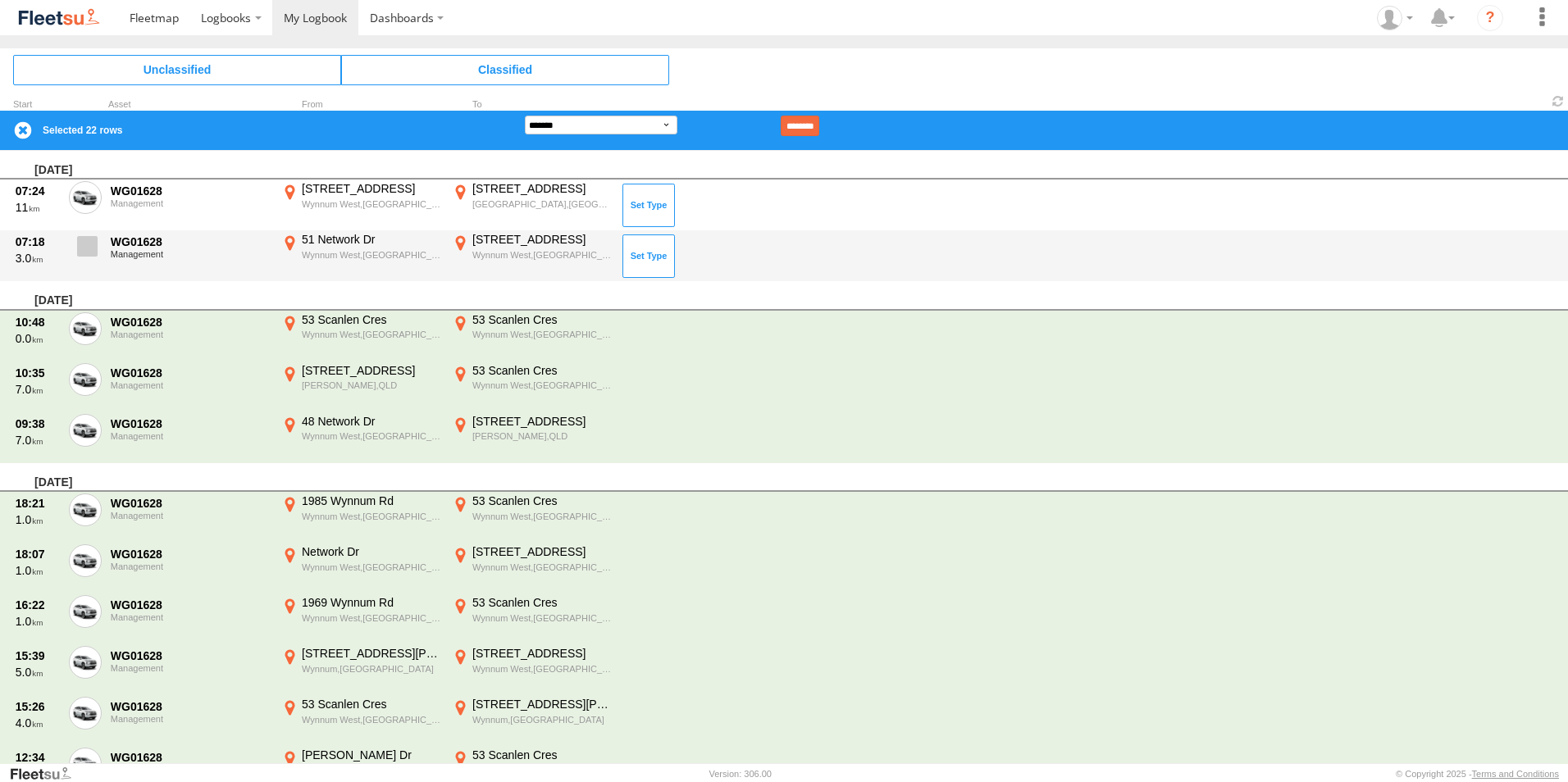
click at [86, 251] on span at bounding box center [87, 246] width 21 height 21
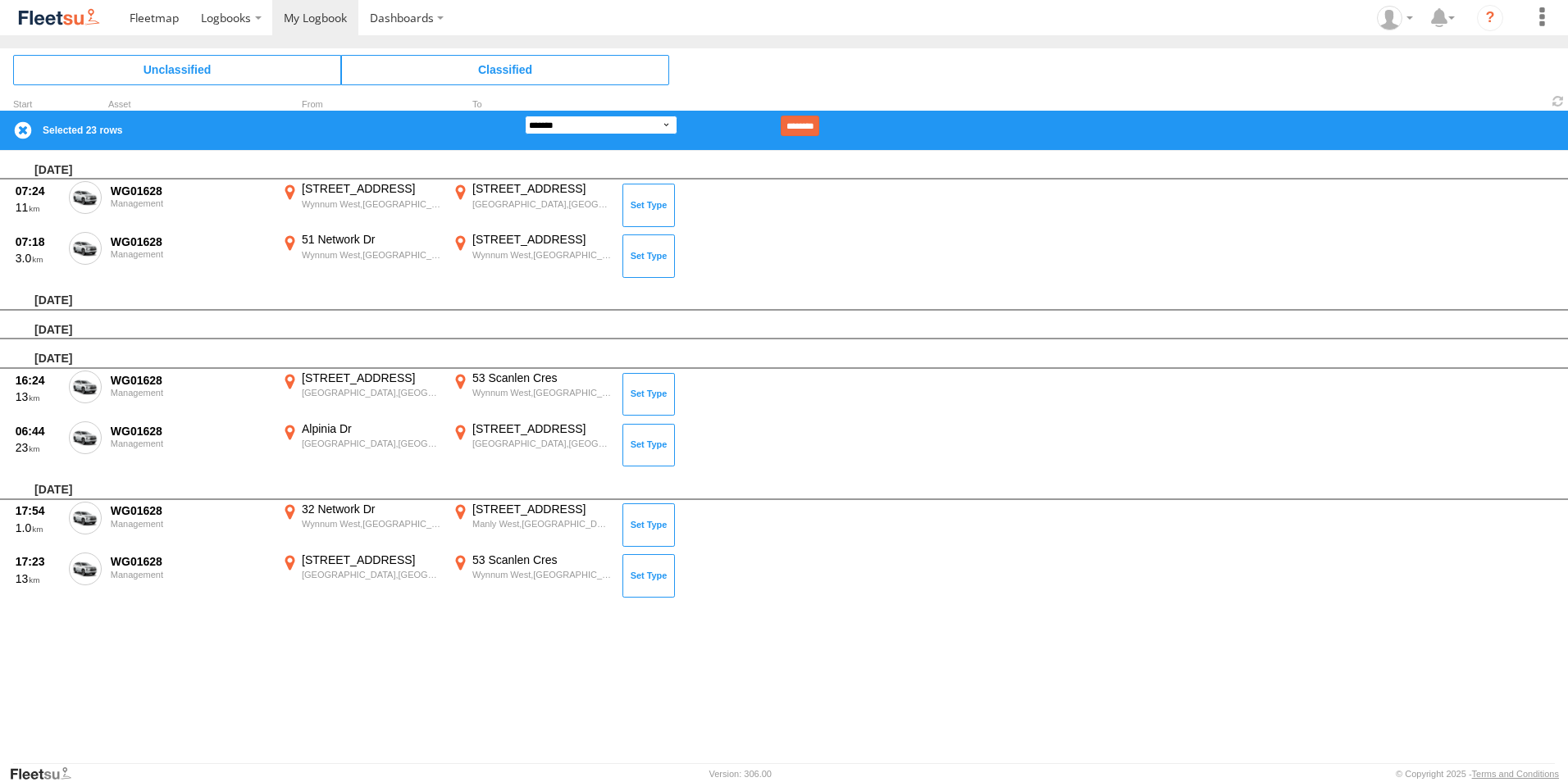
click at [579, 117] on select "**********" at bounding box center [602, 125] width 153 height 19
select select "**"
click at [525, 116] on select "**********" at bounding box center [602, 125] width 153 height 19
click at [819, 126] on input "********" at bounding box center [800, 126] width 39 height 21
